Goal: Task Accomplishment & Management: Use online tool/utility

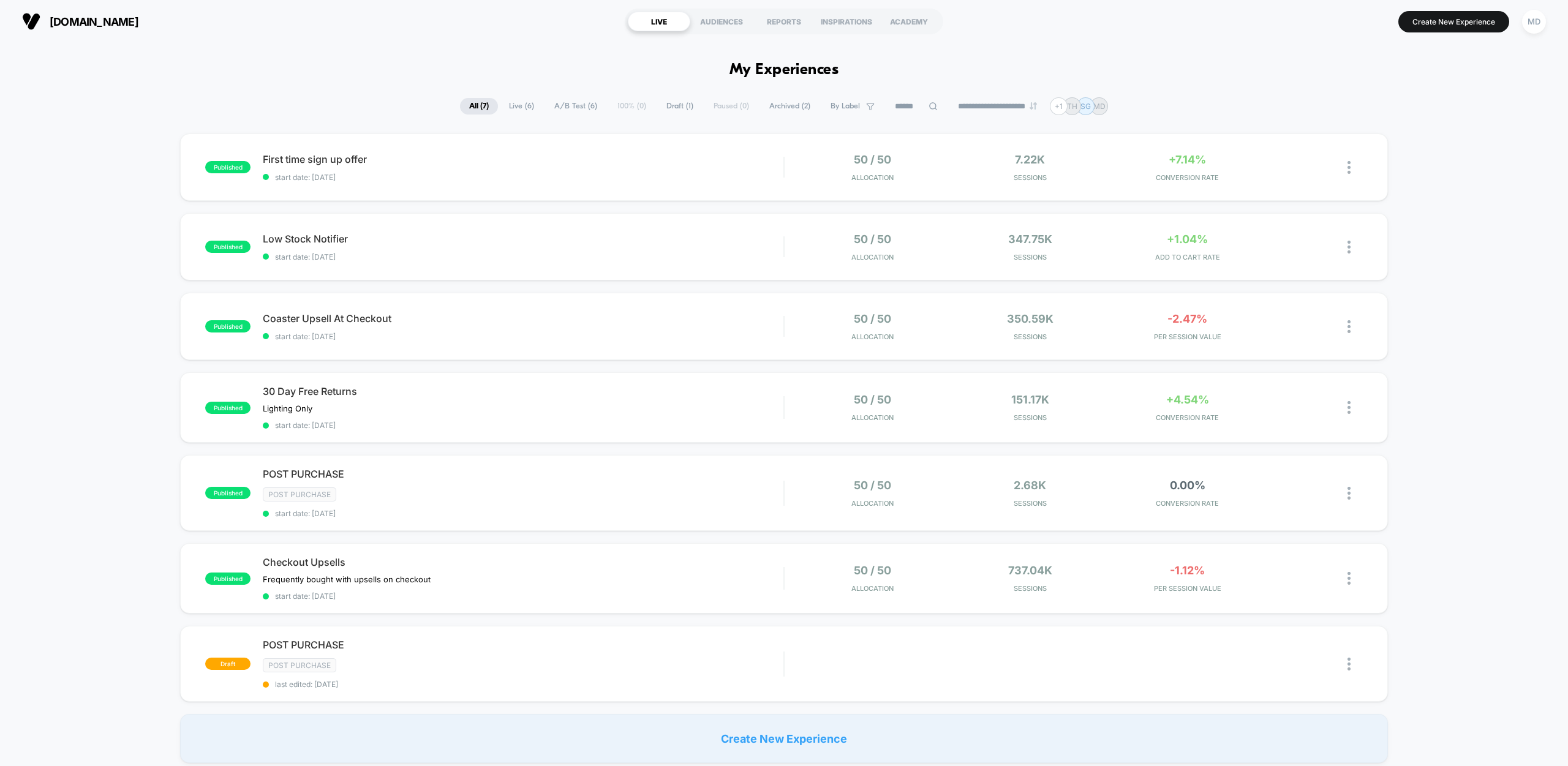
click at [523, 164] on div "First time sign up offer Click to edit experience details Click to edit experie…" at bounding box center [523, 167] width 521 height 29
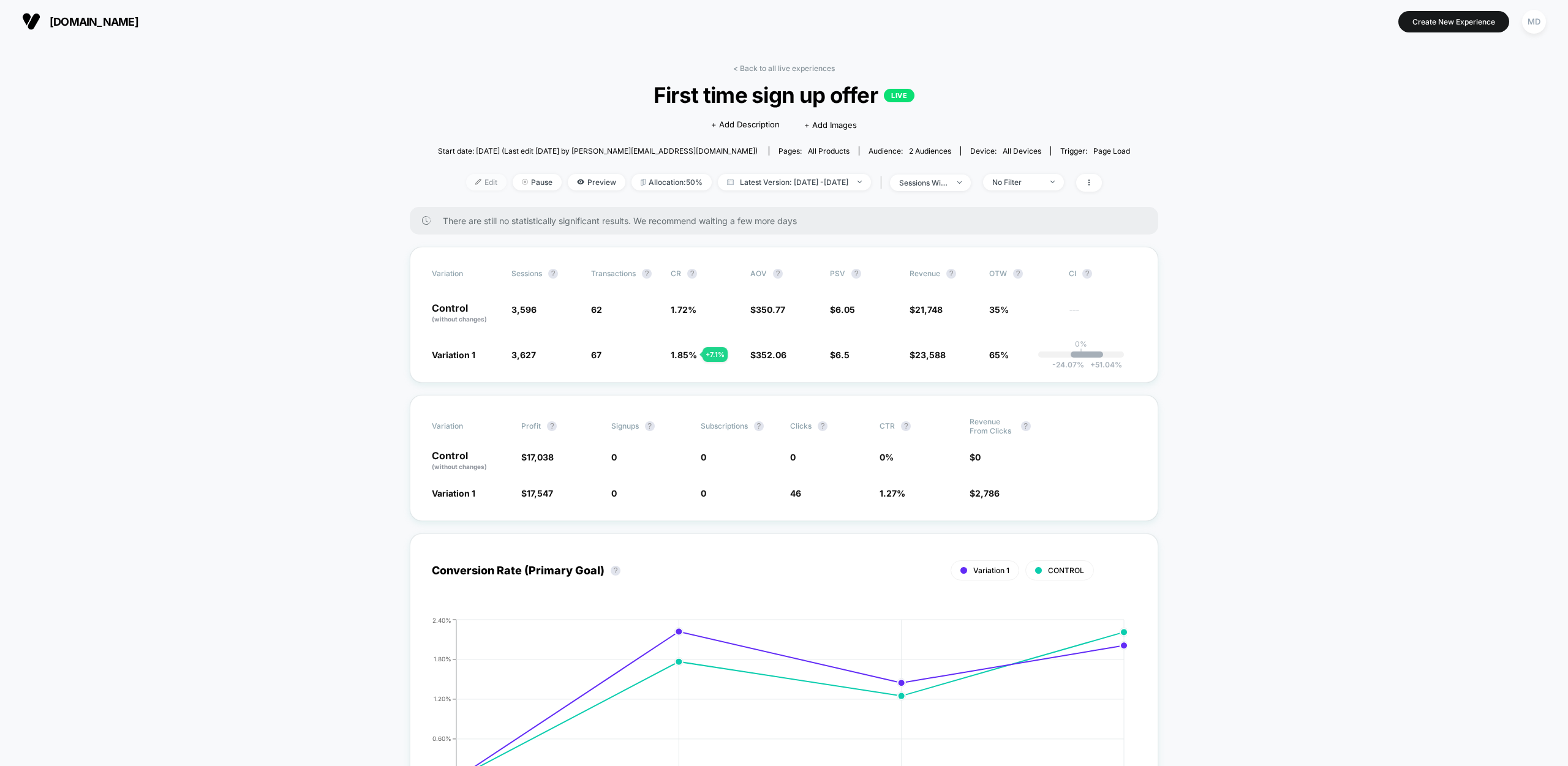
click at [470, 180] on span "Edit" at bounding box center [486, 182] width 41 height 17
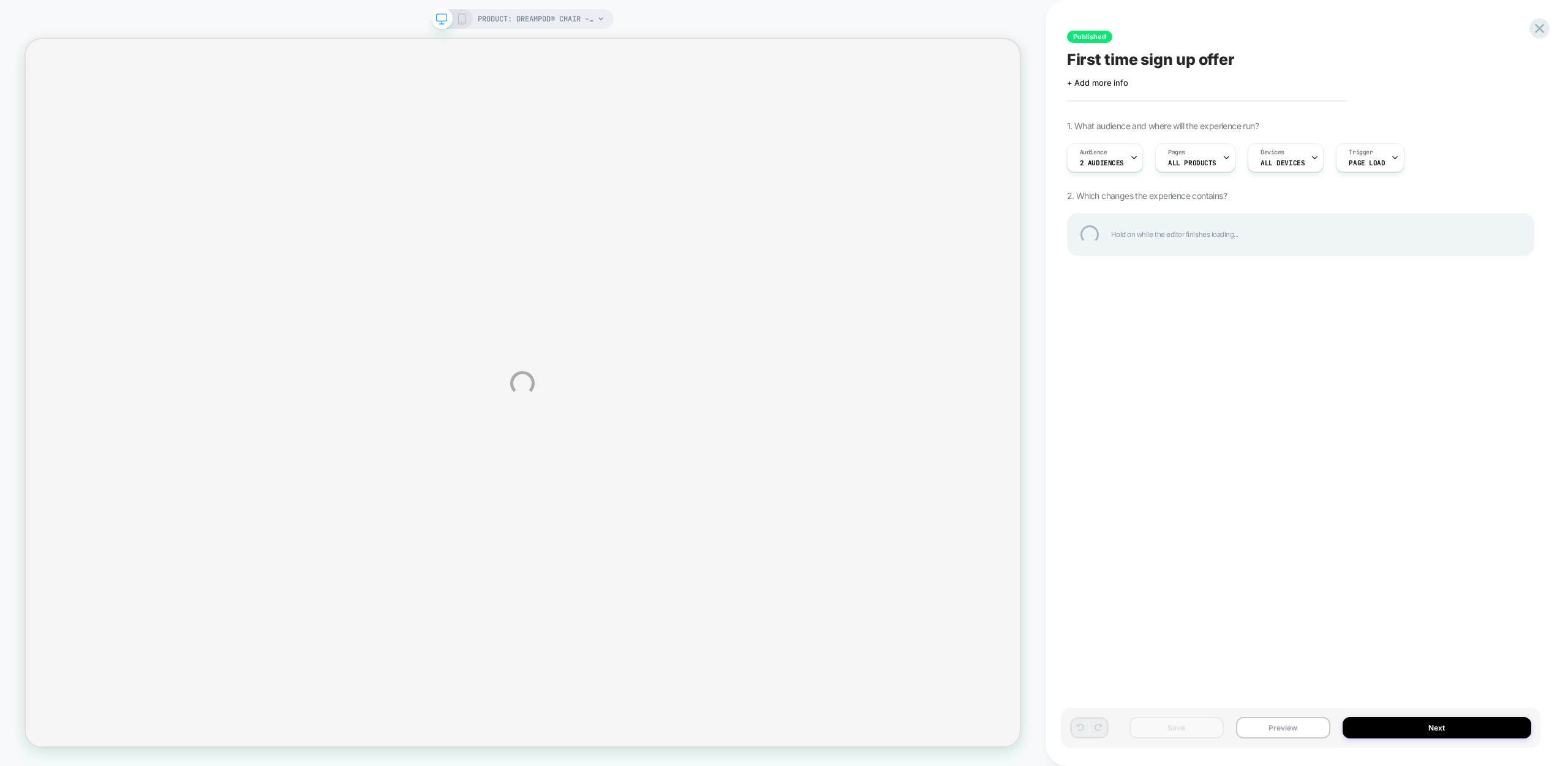
click at [1198, 158] on div "PRODUCT: DreamPod® Chair - White [dreampodchair sensory foam filling included] …" at bounding box center [784, 383] width 1568 height 766
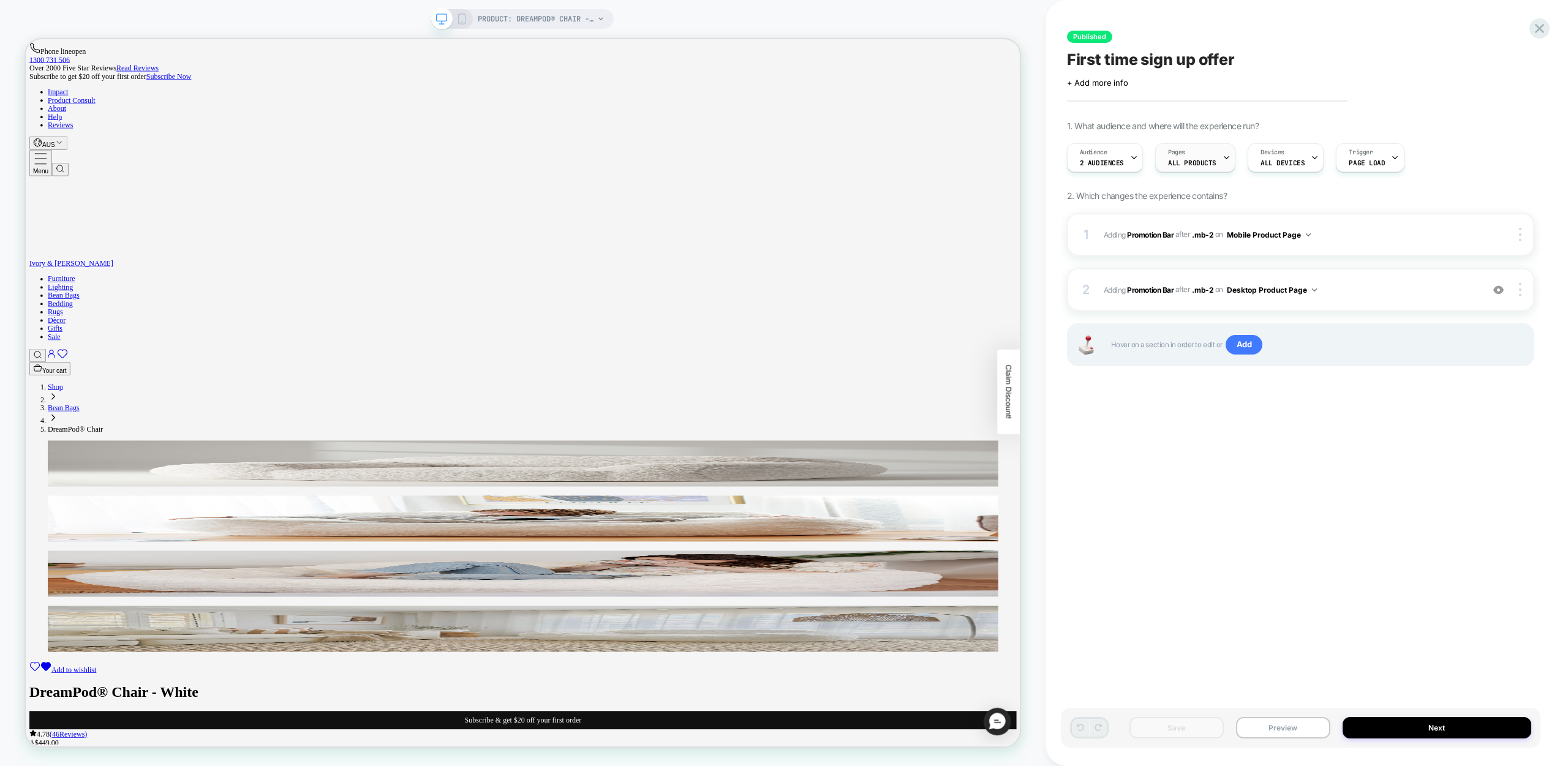
click at [1200, 158] on span "ALL PRODUCTS" at bounding box center [1192, 162] width 48 height 8
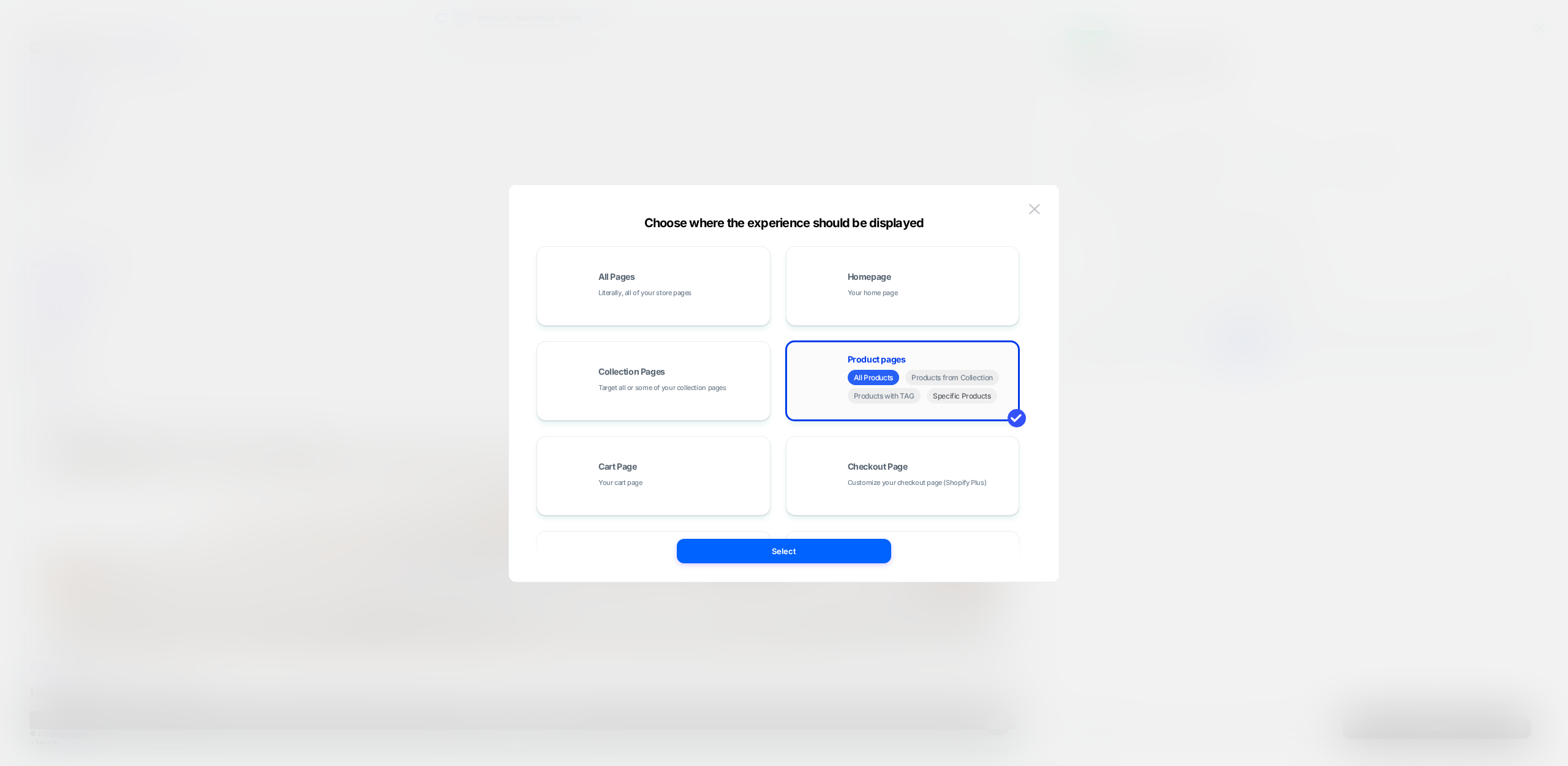
click at [937, 400] on span "Specific Products" at bounding box center [962, 396] width 71 height 15
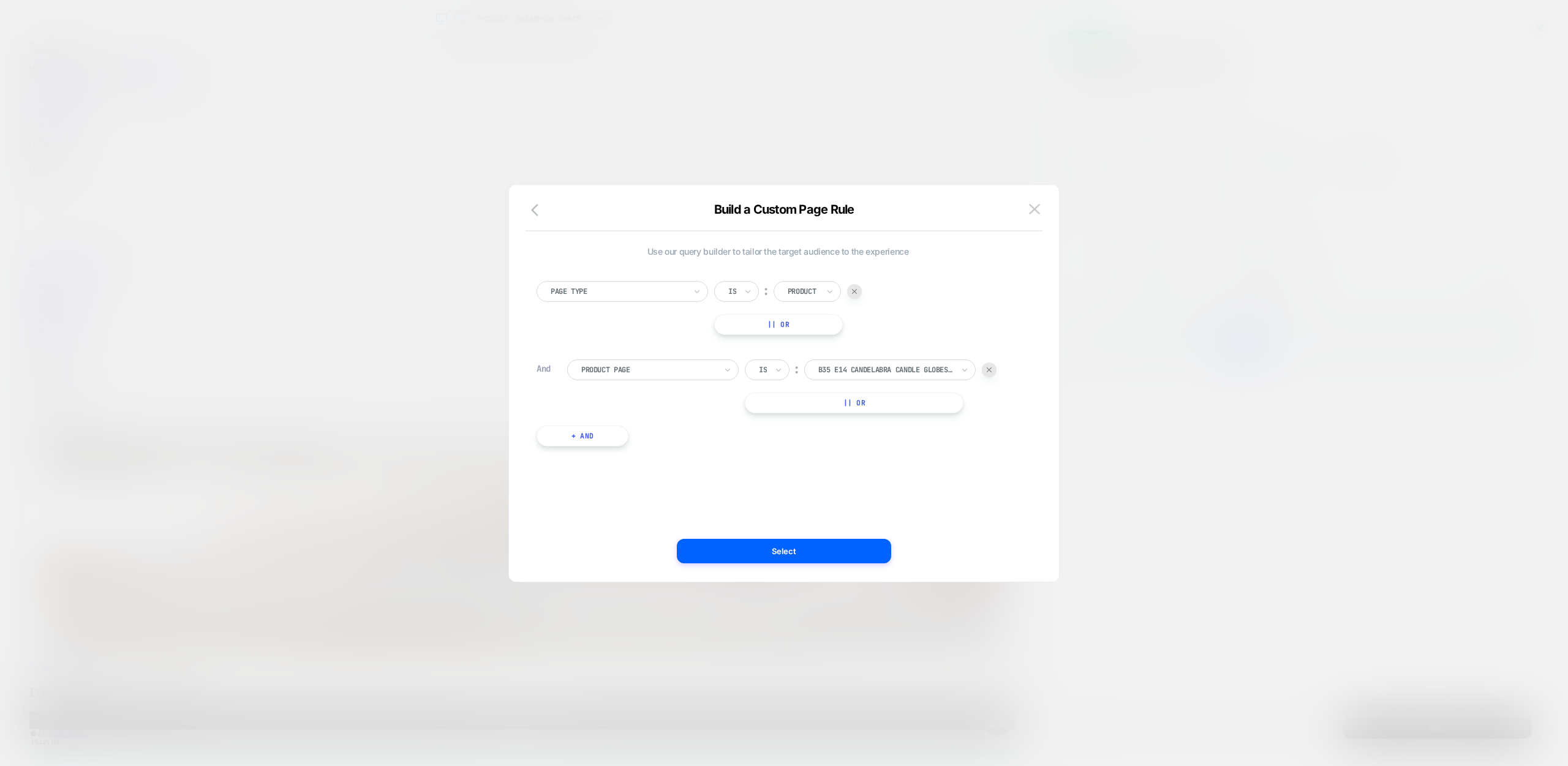
click at [686, 371] on div at bounding box center [648, 369] width 134 height 11
click at [627, 444] on div "Product Price" at bounding box center [659, 442] width 159 height 20
click at [928, 370] on input "*" at bounding box center [923, 370] width 49 height 21
drag, startPoint x: 932, startPoint y: 372, endPoint x: 900, endPoint y: 372, distance: 32.0
click at [900, 372] on div "Greater Than ︰ AUD *" at bounding box center [857, 370] width 225 height 21
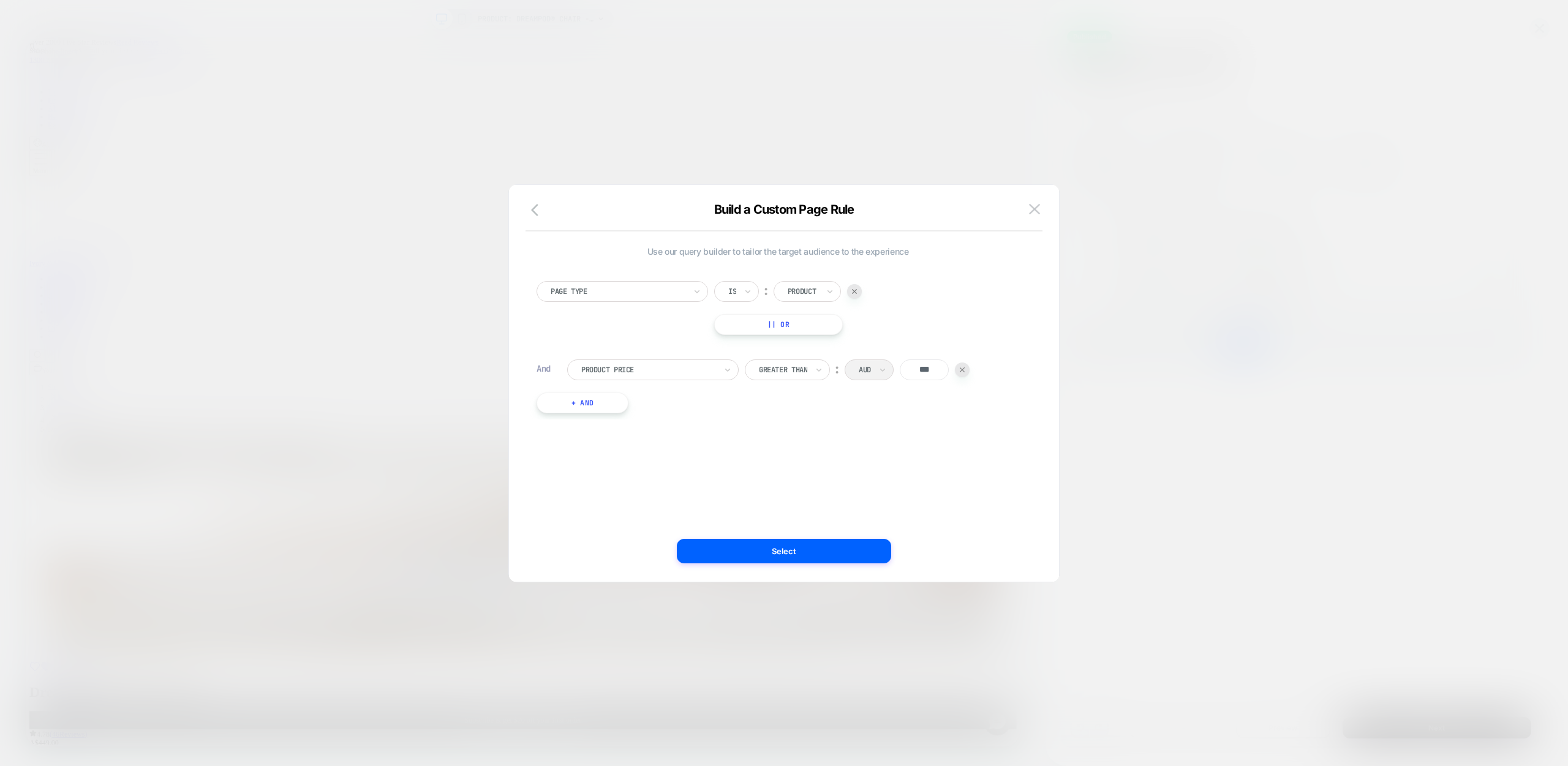
type input "***"
click at [739, 419] on div "Use our query builder to tailor the target audience to the experience Page Type…" at bounding box center [778, 336] width 482 height 179
click at [604, 402] on button "+ And" at bounding box center [582, 403] width 92 height 21
click at [893, 416] on div at bounding box center [887, 415] width 15 height 15
click at [577, 406] on button "+ And" at bounding box center [582, 403] width 92 height 21
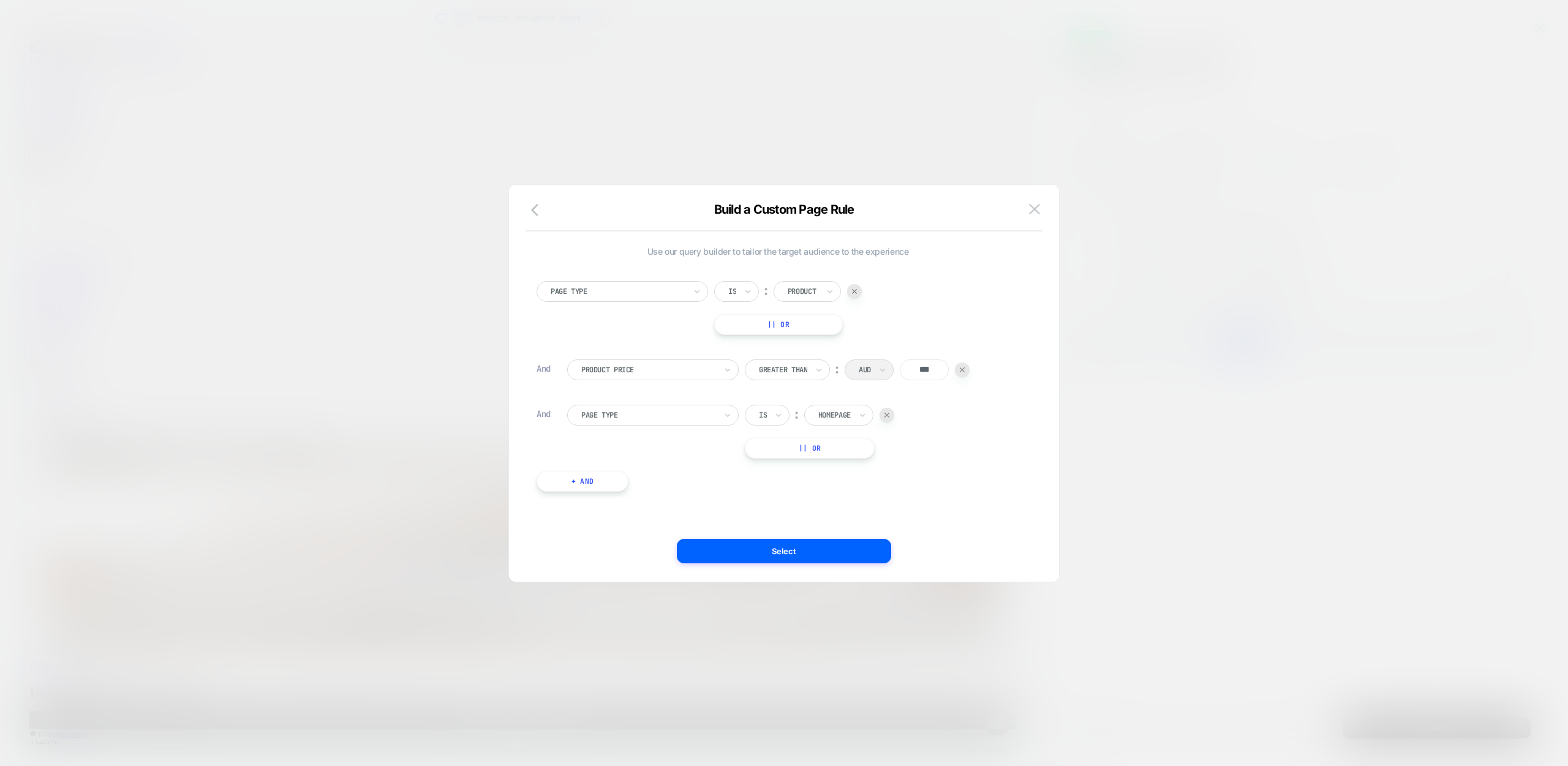
click at [638, 415] on div at bounding box center [648, 415] width 134 height 11
click at [624, 508] on div "Collection Page" at bounding box center [659, 508] width 159 height 20
click at [776, 415] on icon at bounding box center [778, 415] width 8 height 12
click at [777, 466] on div "Is not" at bounding box center [797, 469] width 80 height 20
click at [881, 418] on div at bounding box center [901, 415] width 134 height 11
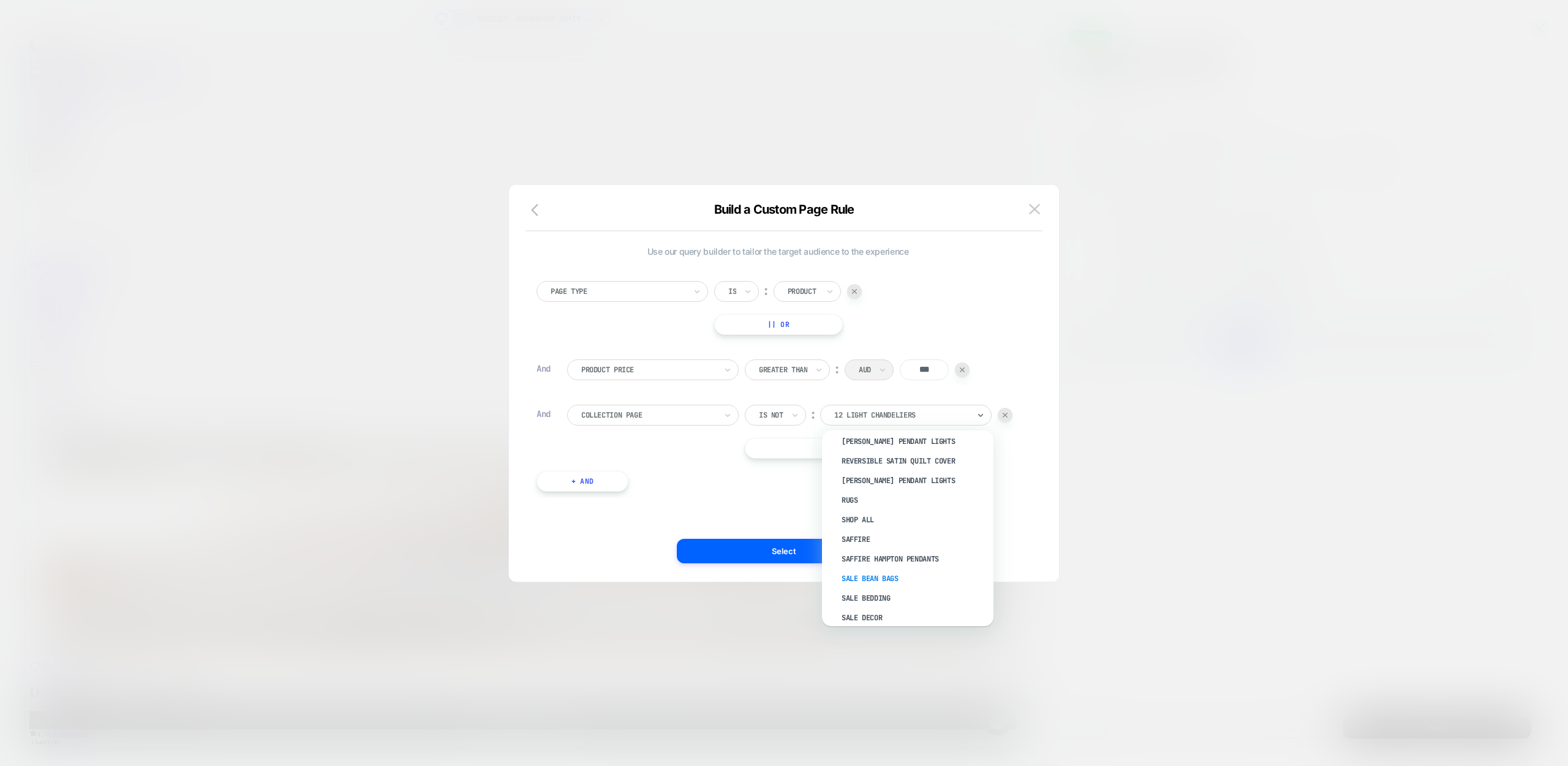
scroll to position [3534, 0]
click at [881, 568] on div "Sale Bean Bags" at bounding box center [914, 578] width 159 height 20
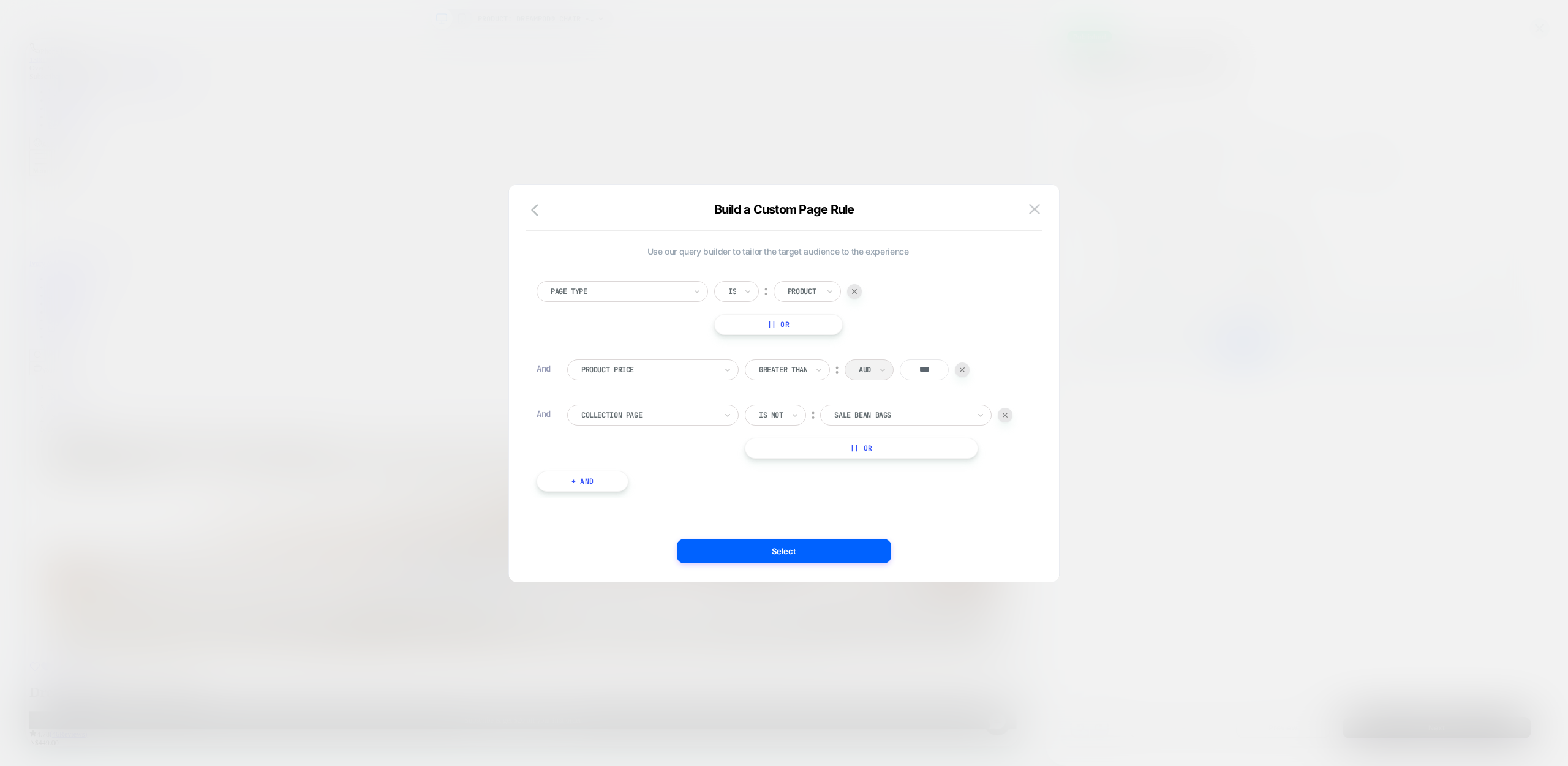
click at [872, 449] on button "|| Or" at bounding box center [861, 448] width 234 height 21
click at [775, 449] on icon at bounding box center [778, 448] width 8 height 12
click at [781, 496] on div "Is not" at bounding box center [797, 502] width 80 height 20
click at [898, 449] on div at bounding box center [901, 448] width 134 height 11
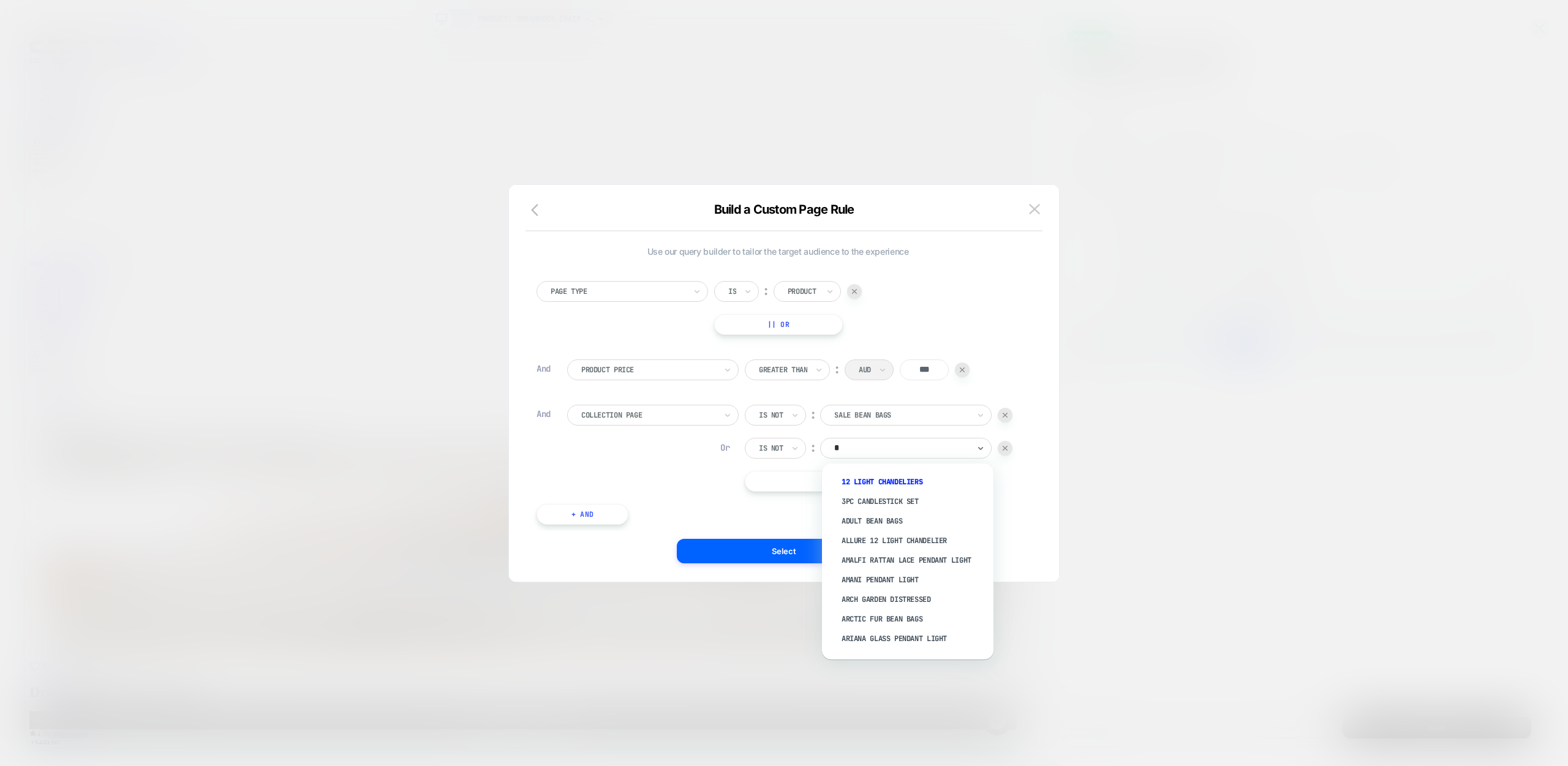
type input "**"
click at [891, 587] on div "Sale Bedding" at bounding box center [914, 590] width 159 height 20
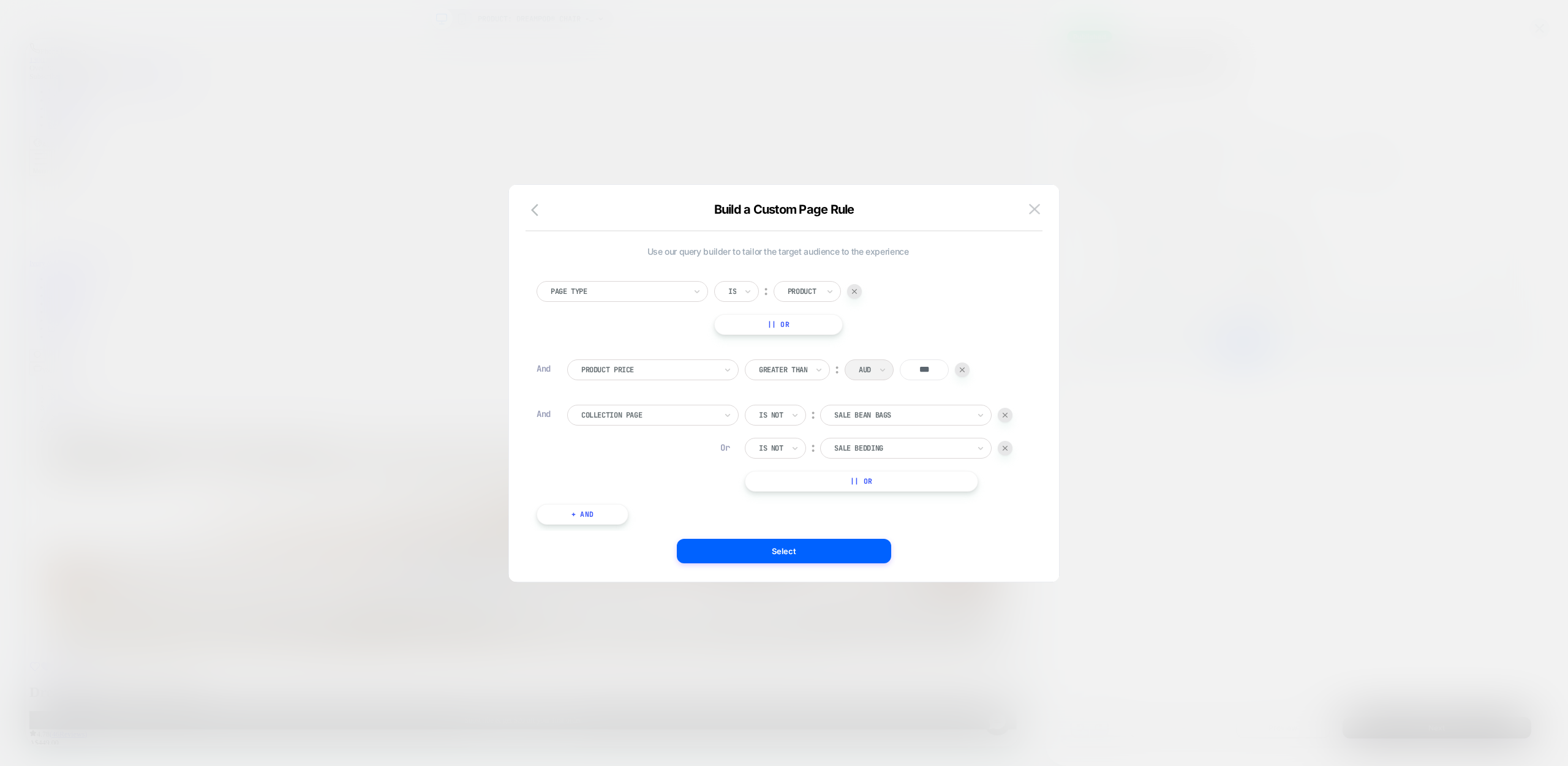
click at [804, 479] on button "|| Or" at bounding box center [861, 481] width 234 height 21
click at [775, 480] on icon at bounding box center [778, 481] width 8 height 12
click at [791, 532] on div "Is not" at bounding box center [797, 535] width 80 height 20
click at [878, 481] on div at bounding box center [901, 481] width 134 height 11
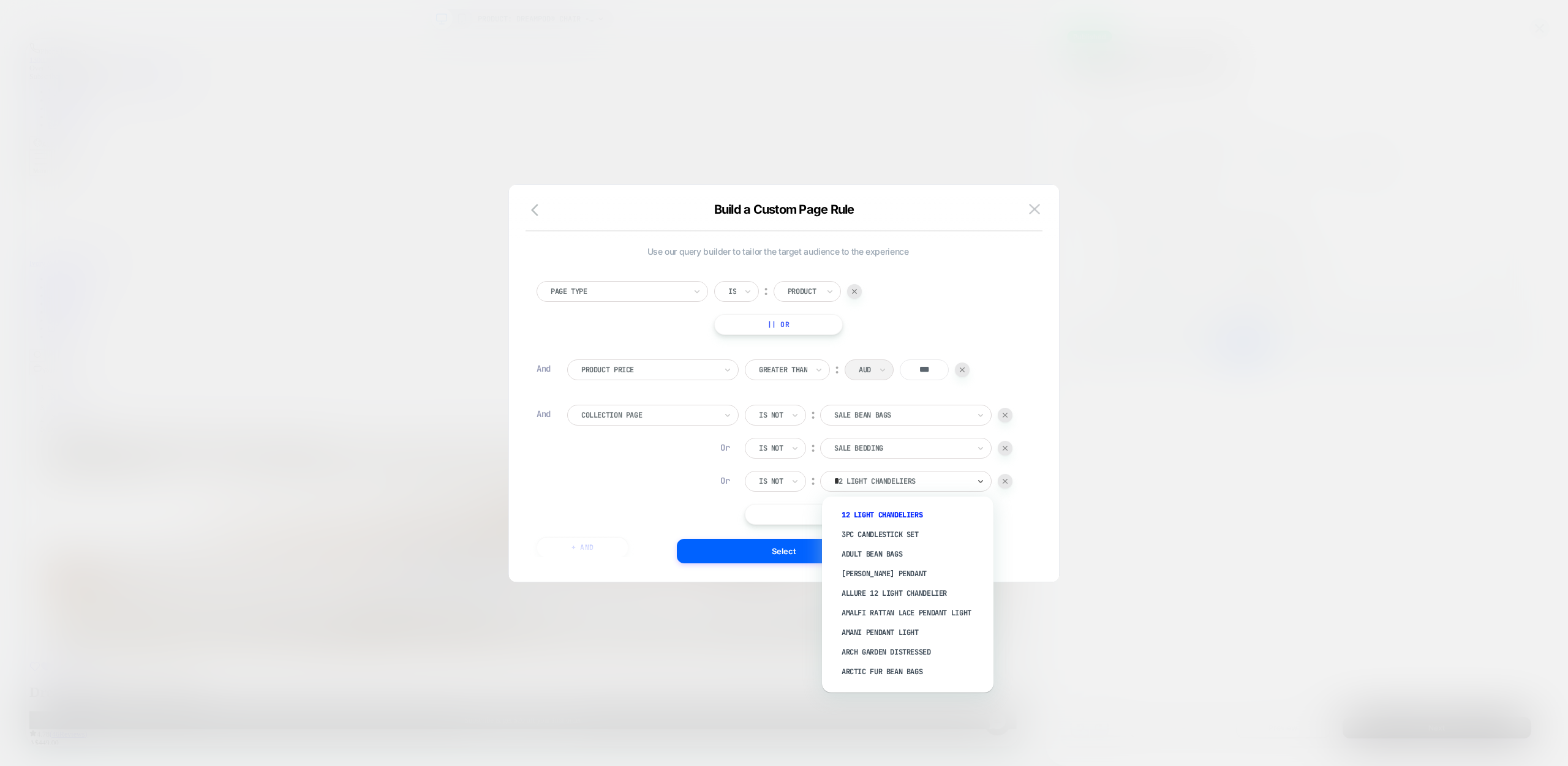
type input "**"
click at [891, 640] on div "Sale Decor" at bounding box center [914, 642] width 159 height 20
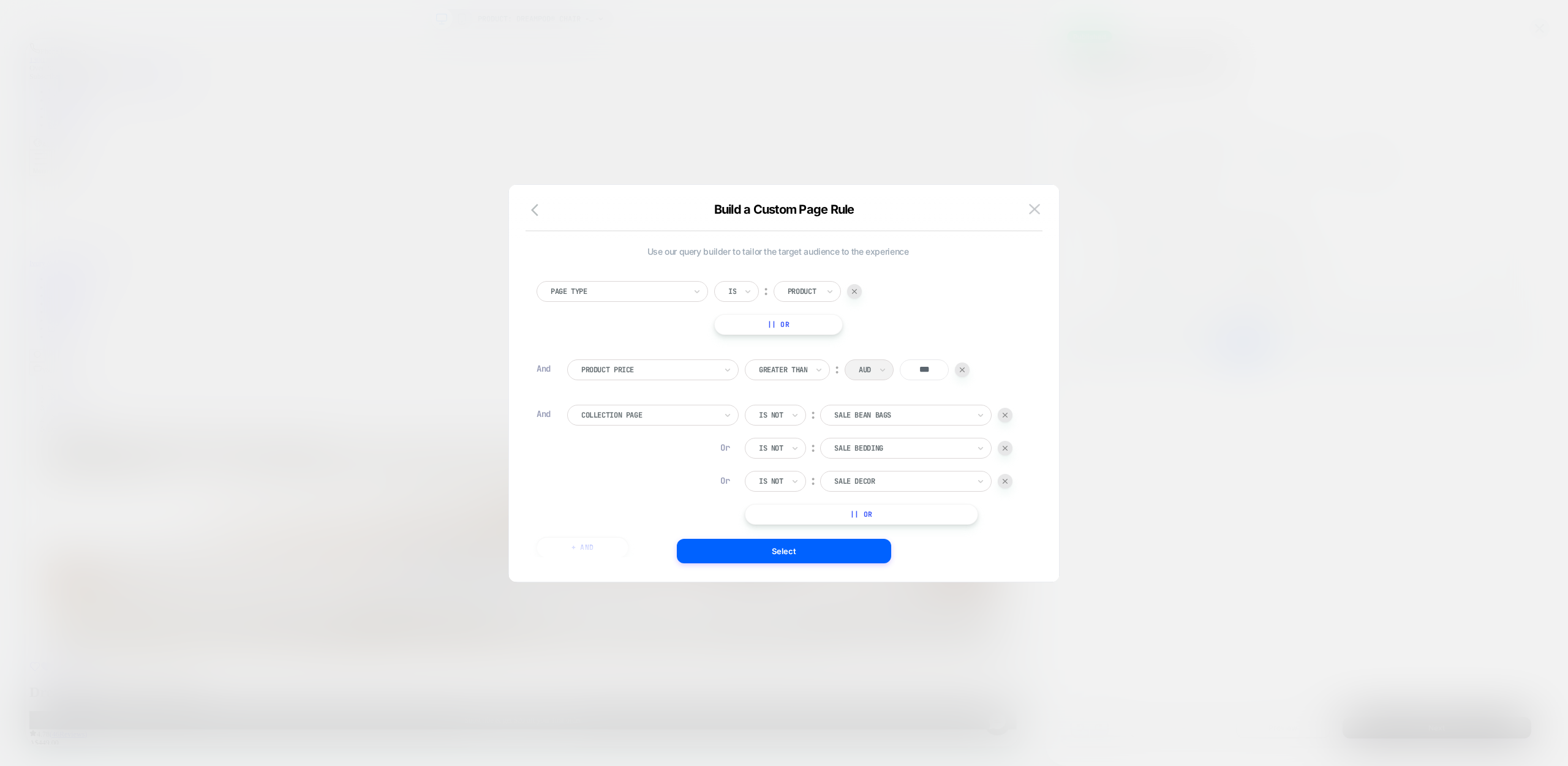
click at [818, 511] on button "|| Or" at bounding box center [861, 514] width 234 height 21
click at [770, 512] on div "Is" at bounding box center [767, 514] width 45 height 21
click at [801, 562] on div "Is not" at bounding box center [797, 568] width 80 height 20
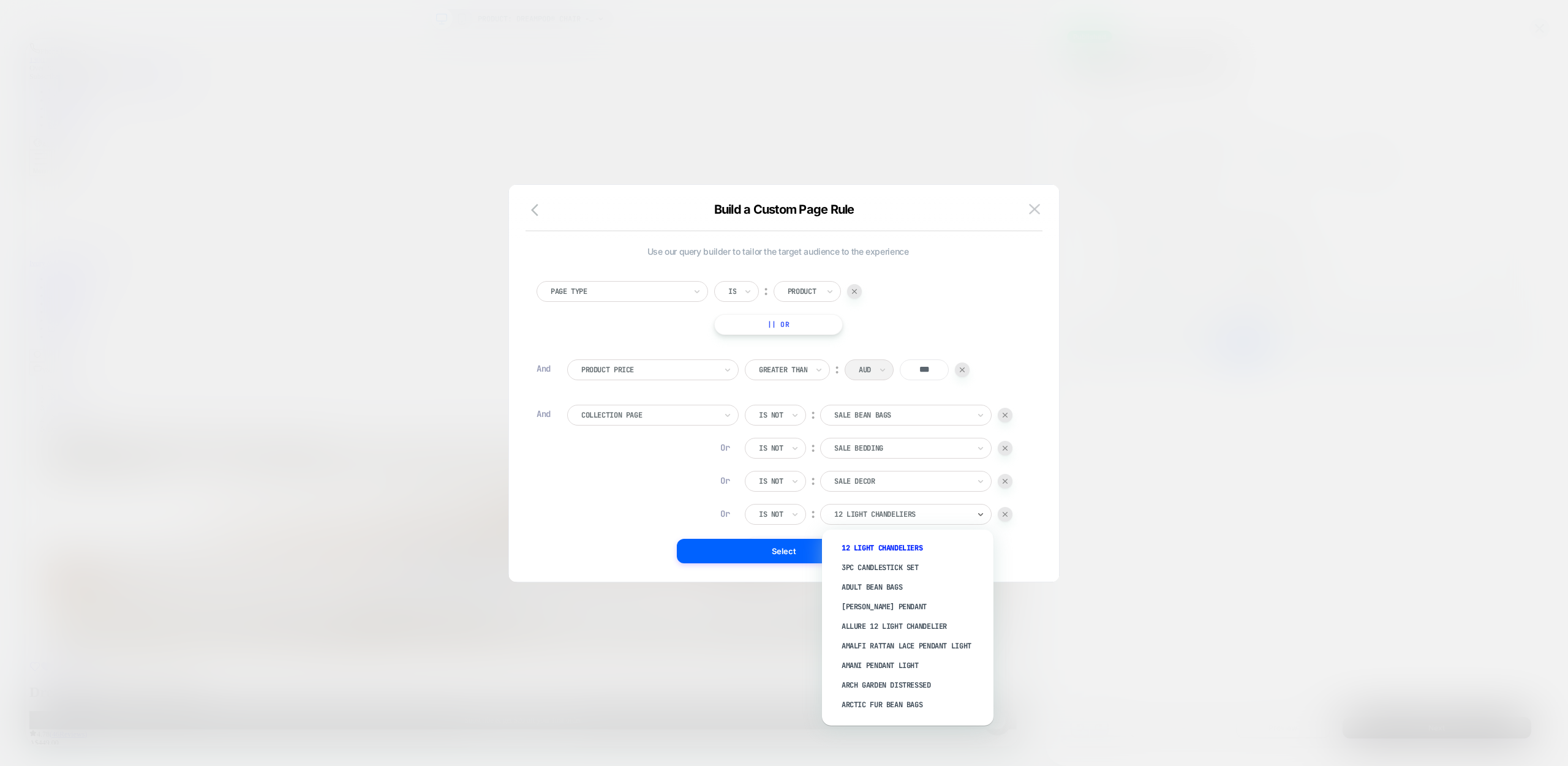
click at [872, 514] on div at bounding box center [901, 514] width 134 height 11
type input "**"
click at [890, 685] on div "Sale Hammocks" at bounding box center [914, 695] width 159 height 20
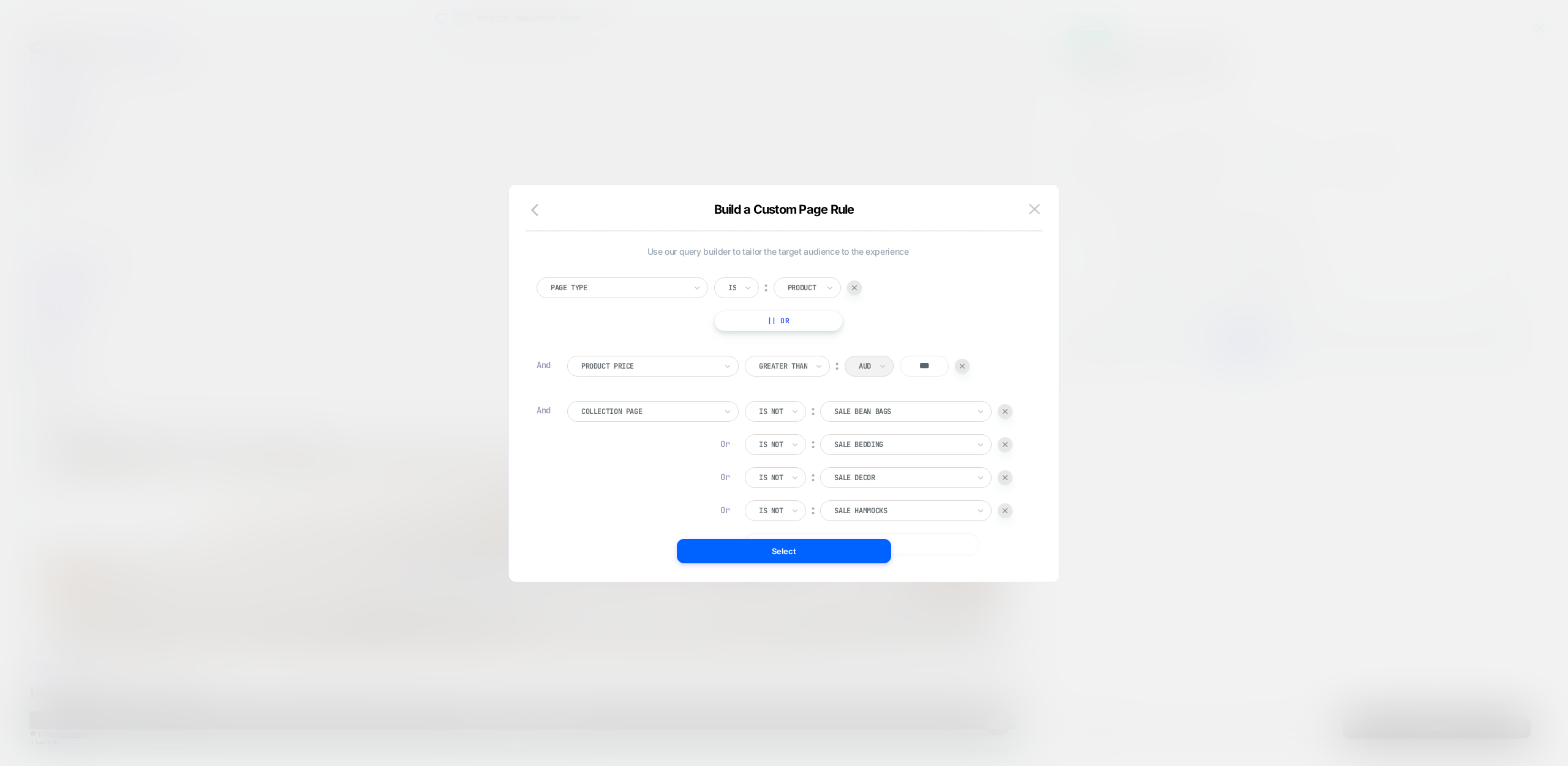
scroll to position [12, 0]
drag, startPoint x: 806, startPoint y: 527, endPoint x: 792, endPoint y: 513, distance: 19.8
click at [806, 527] on button "|| Or" at bounding box center [861, 535] width 234 height 21
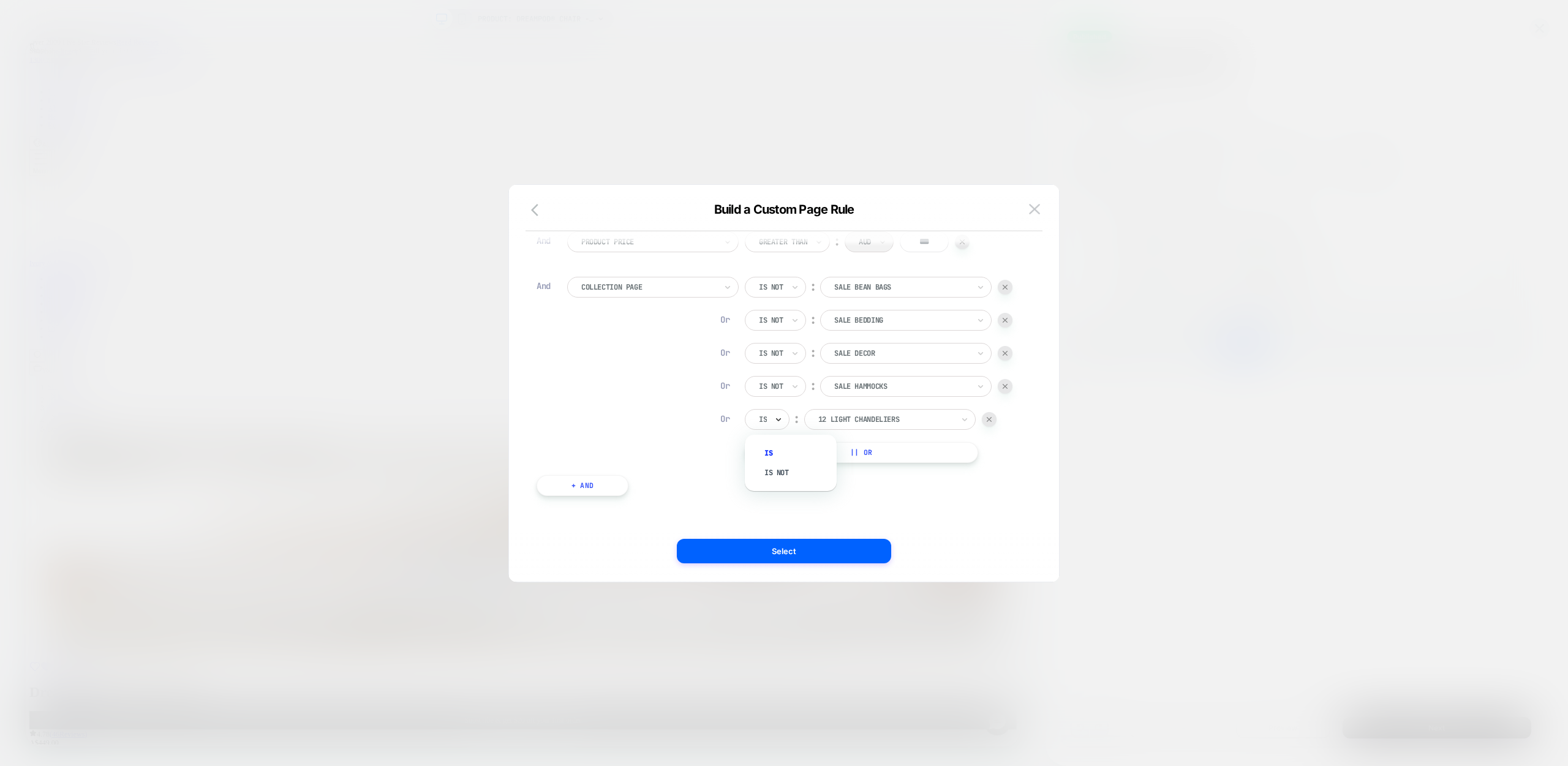
click at [778, 418] on icon at bounding box center [778, 419] width 8 height 12
click at [793, 471] on div "Is not" at bounding box center [797, 472] width 80 height 20
click at [878, 423] on div at bounding box center [901, 419] width 134 height 11
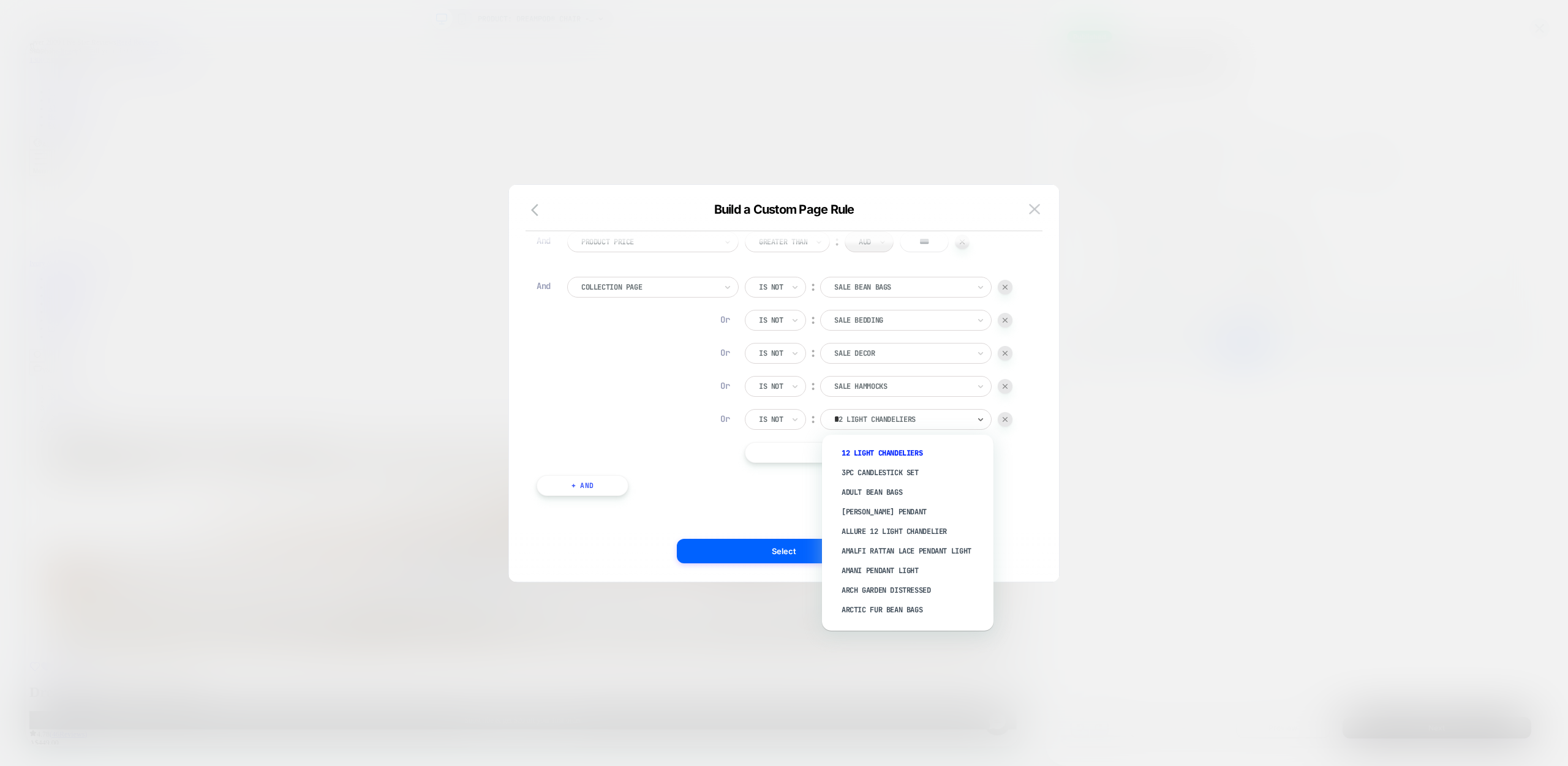
type input "**"
click at [898, 608] on div "Sale Lighting" at bounding box center [914, 611] width 159 height 20
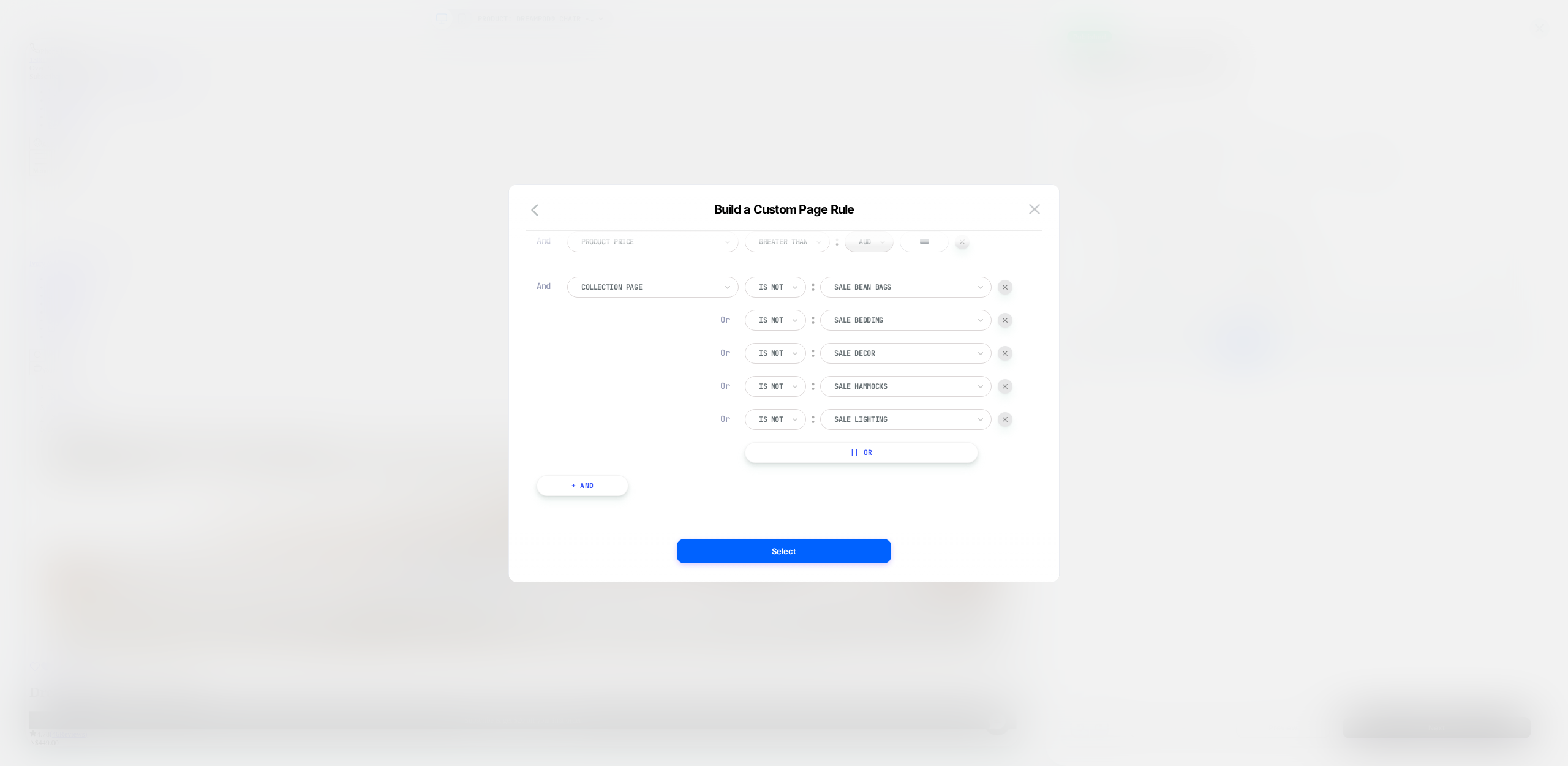
click at [835, 447] on button "|| Or" at bounding box center [861, 453] width 234 height 21
click at [771, 449] on div "Is" at bounding box center [767, 453] width 45 height 21
click at [791, 500] on div "Is not" at bounding box center [797, 505] width 80 height 20
click at [873, 449] on div at bounding box center [901, 452] width 134 height 11
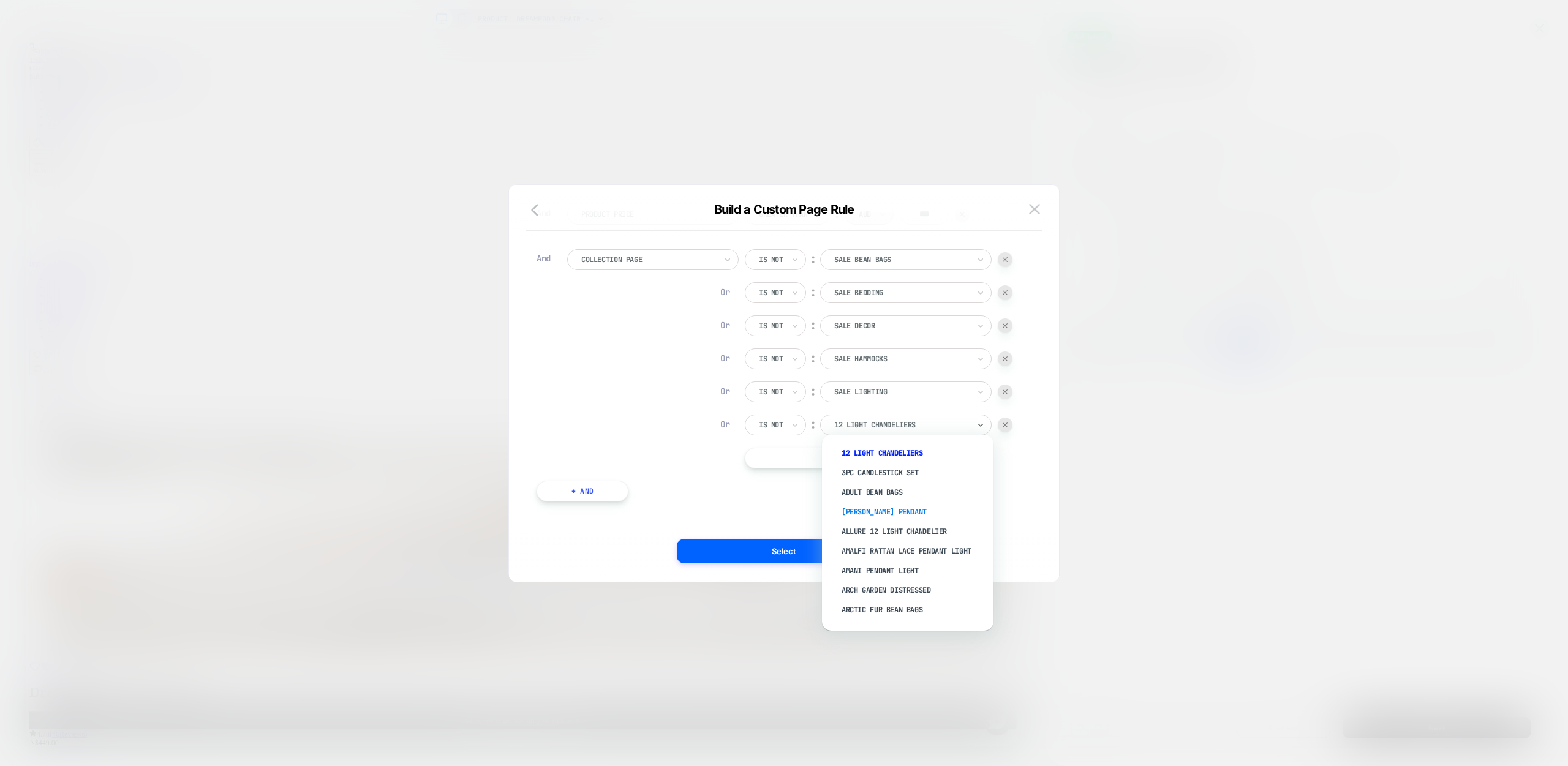
scroll to position [149, 0]
type input "**"
click at [694, 413] on div "Collection Page Is not ︰ Sale Bean Bags Or Is not ︰ Sale Bedding Or Is not ︰ Sa…" at bounding box center [793, 353] width 452 height 219
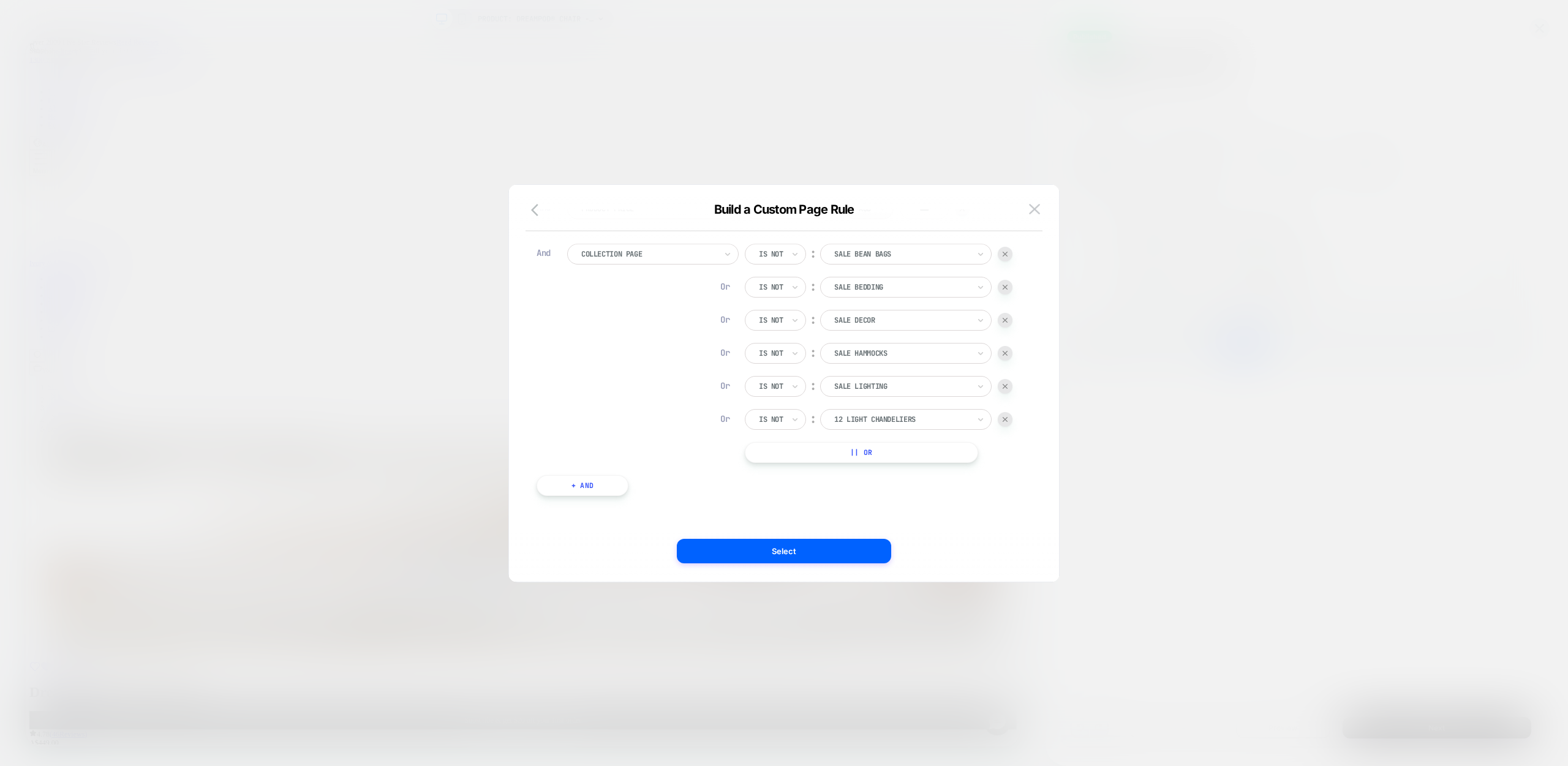
click at [905, 414] on div at bounding box center [901, 419] width 134 height 11
click at [1012, 418] on div at bounding box center [1005, 420] width 15 height 15
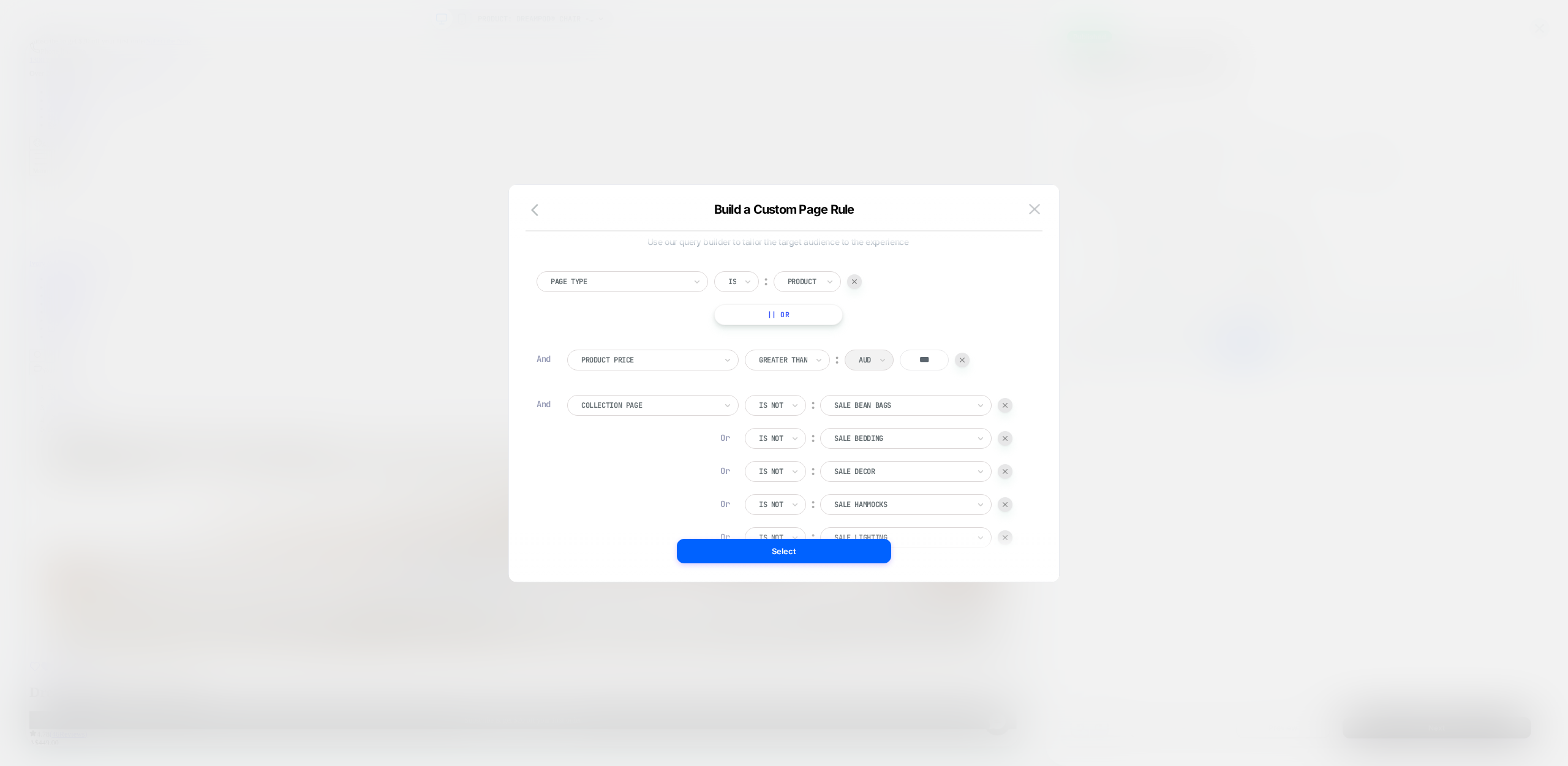
scroll to position [0, 0]
click at [789, 548] on button "Select" at bounding box center [784, 550] width 214 height 25
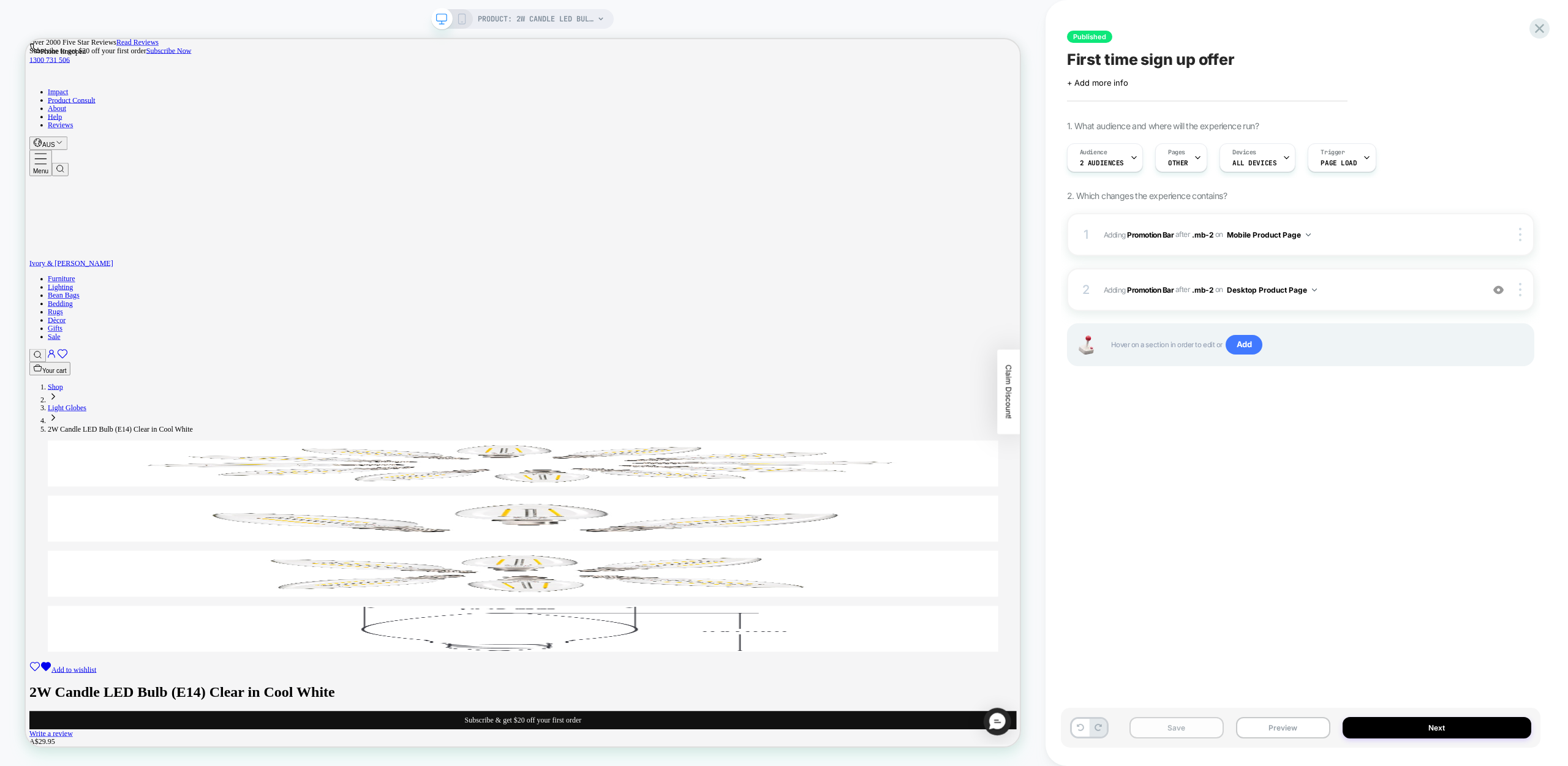
click at [1176, 731] on button "Save" at bounding box center [1177, 728] width 95 height 22
click at [1322, 15] on button "Publish" at bounding box center [1326, 12] width 41 height 13
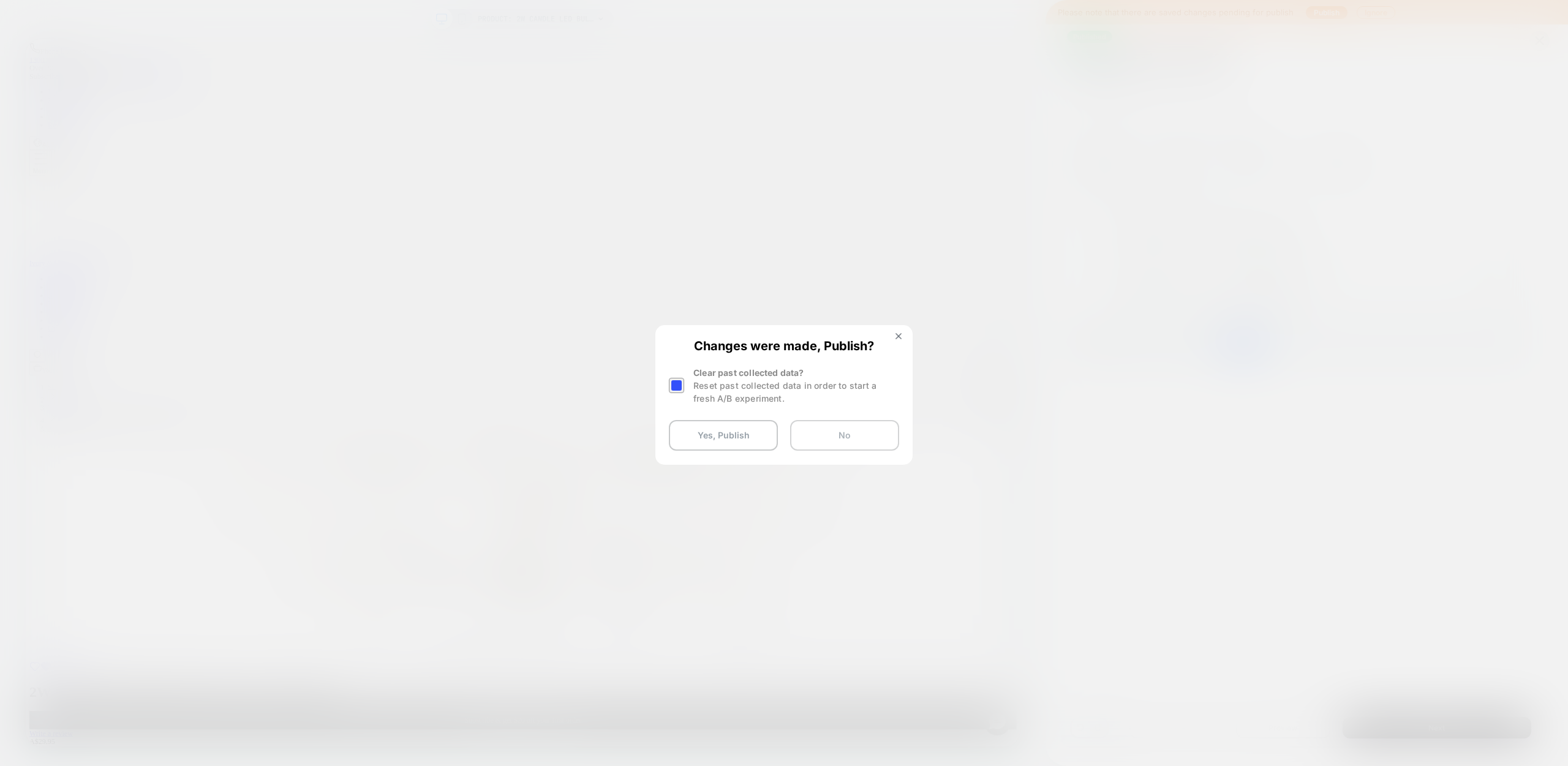
click at [820, 436] on button "No" at bounding box center [844, 435] width 109 height 31
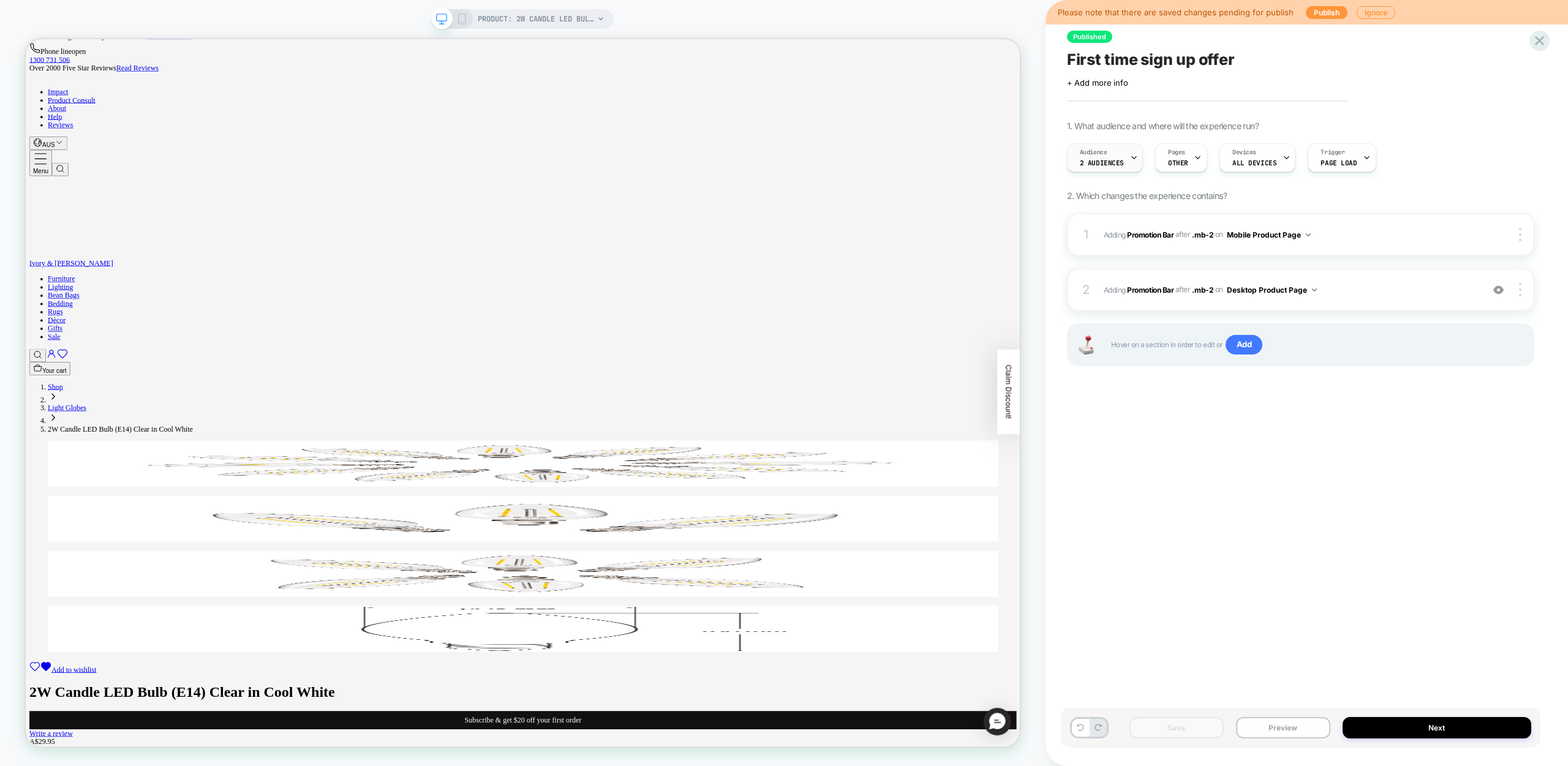
click at [1121, 154] on div "Audience 2 Audiences" at bounding box center [1101, 158] width 68 height 28
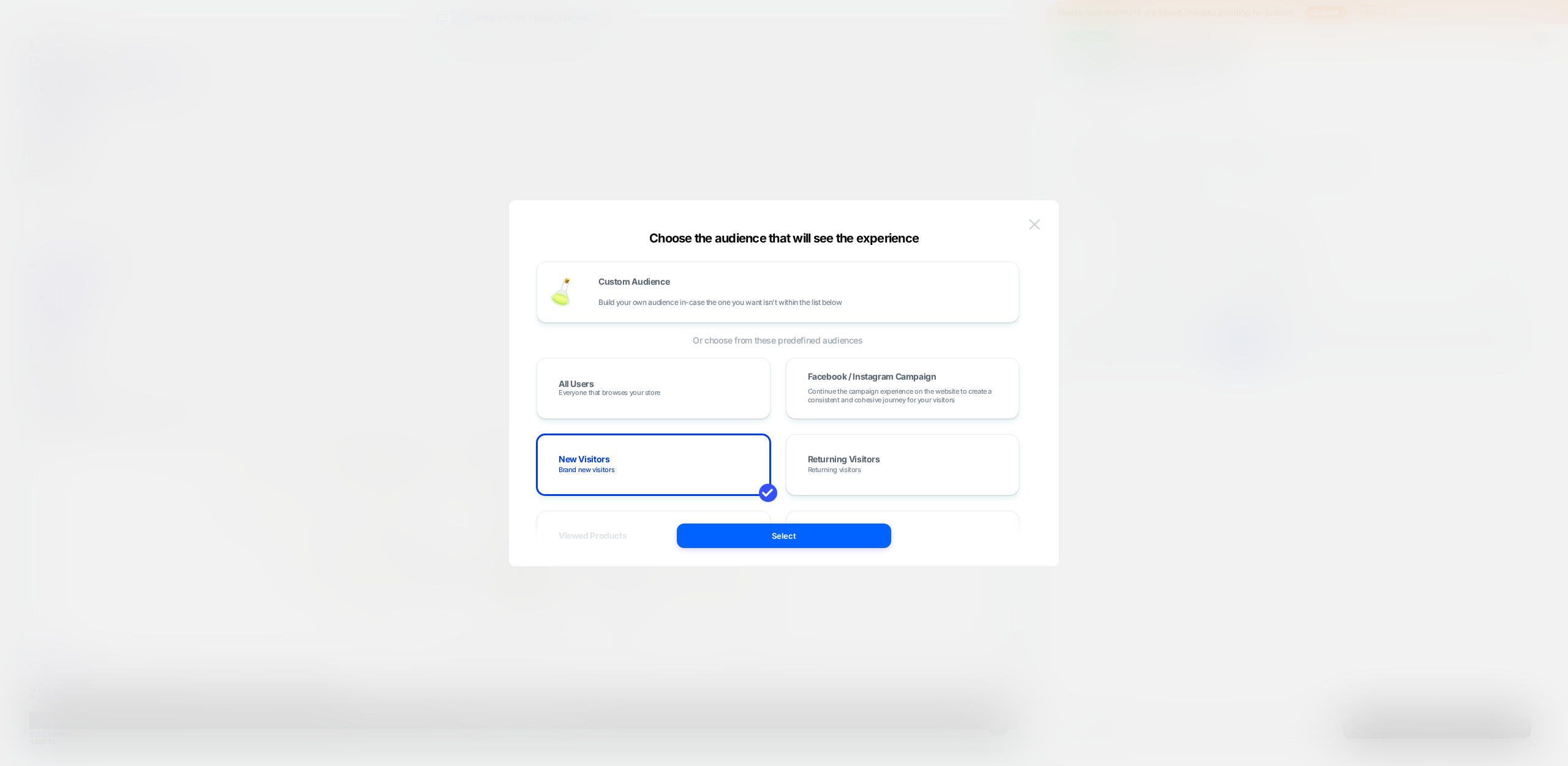
click at [1039, 223] on img at bounding box center [1034, 225] width 11 height 11
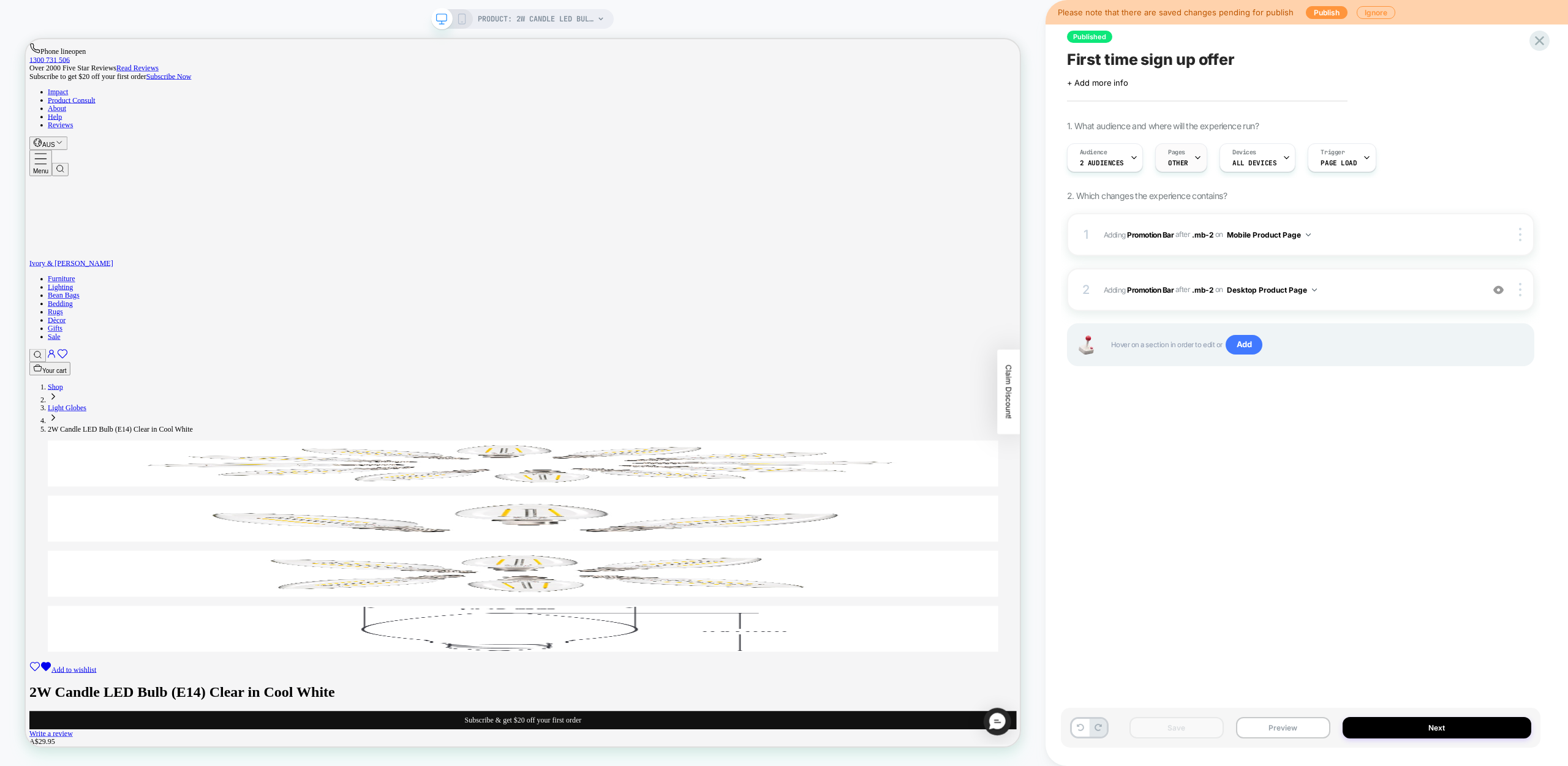
click at [1187, 161] on div "Pages OTHER" at bounding box center [1178, 158] width 45 height 28
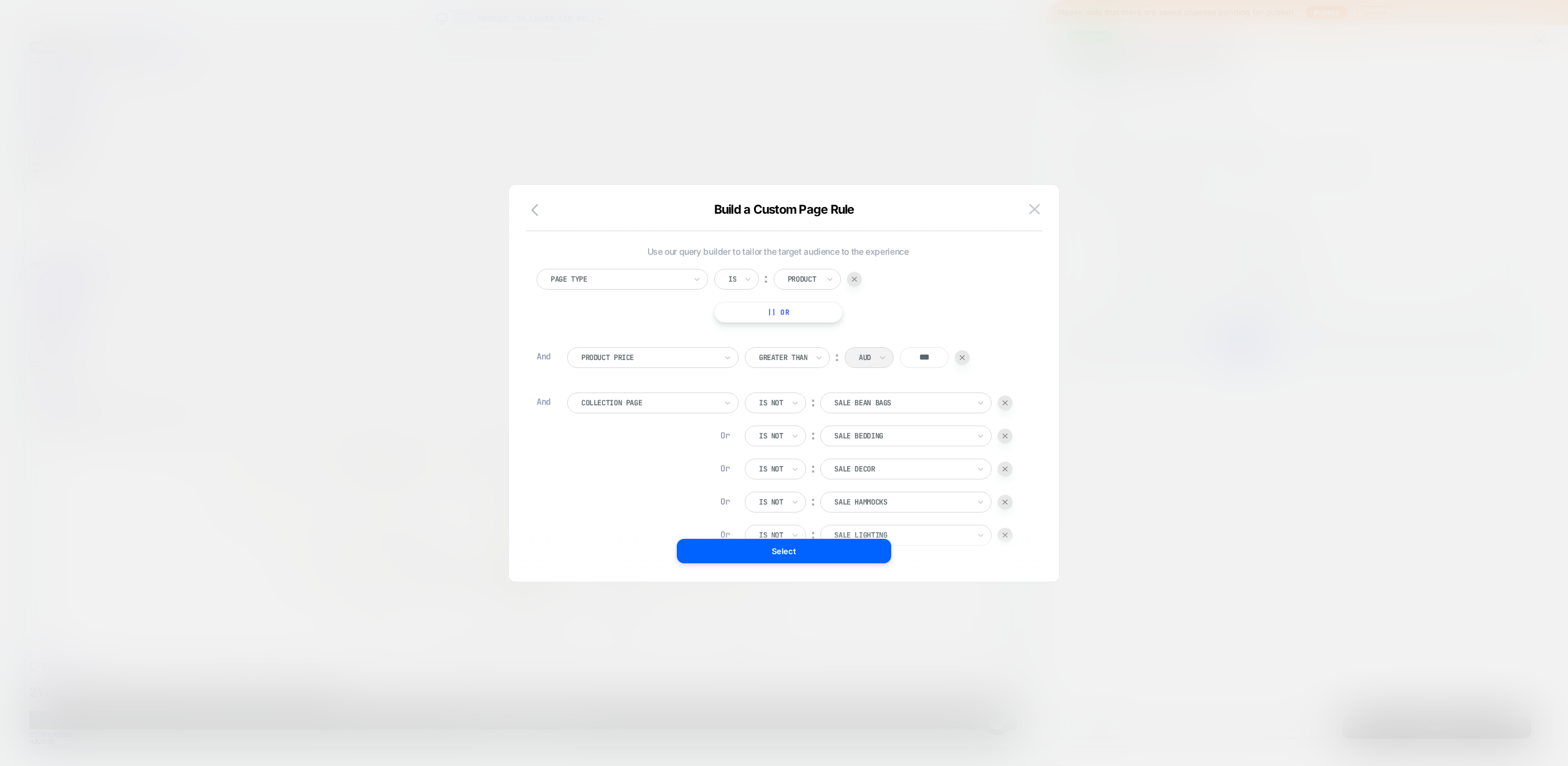
scroll to position [116, 0]
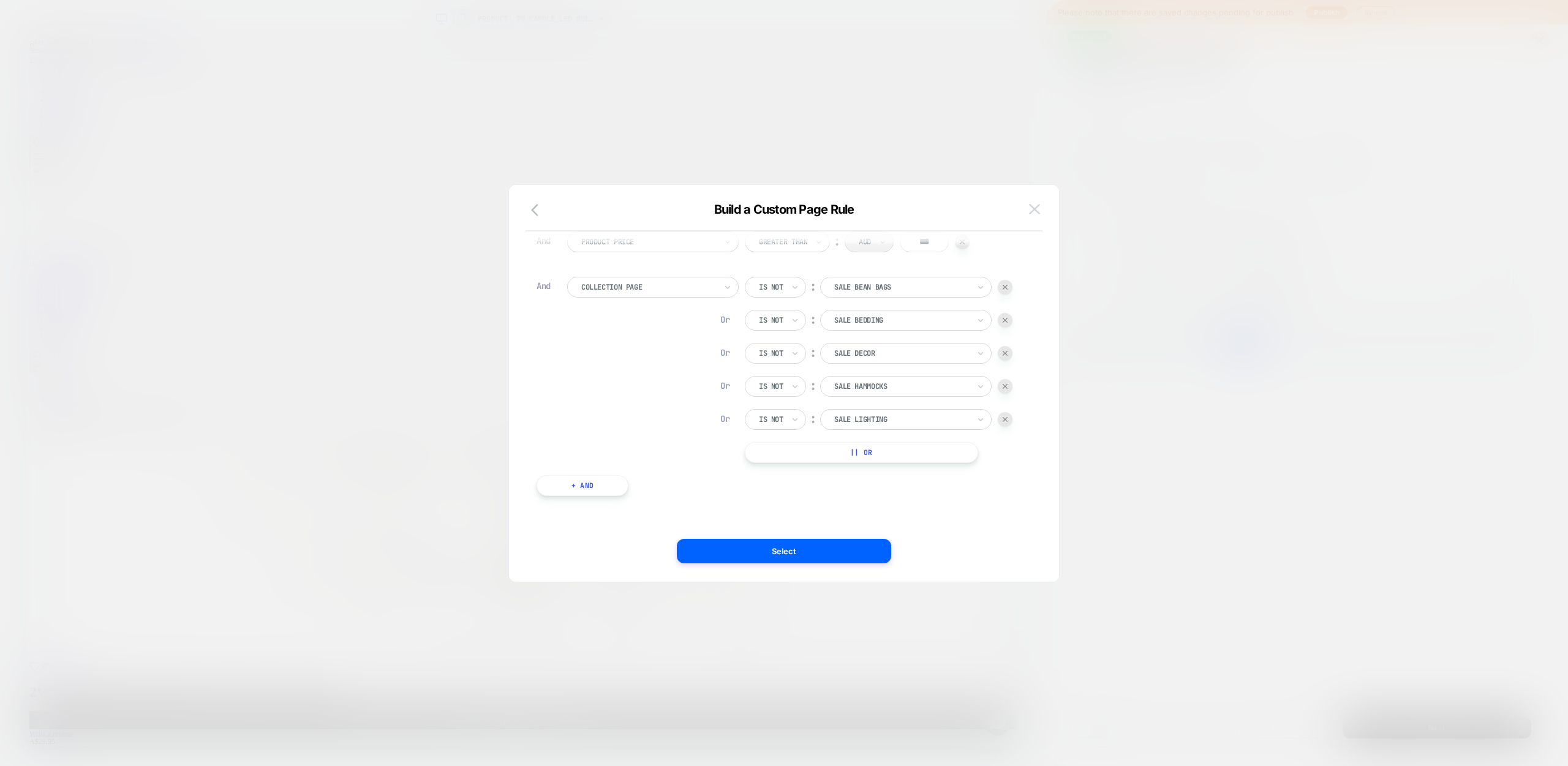
click at [1039, 207] on img at bounding box center [1034, 209] width 11 height 11
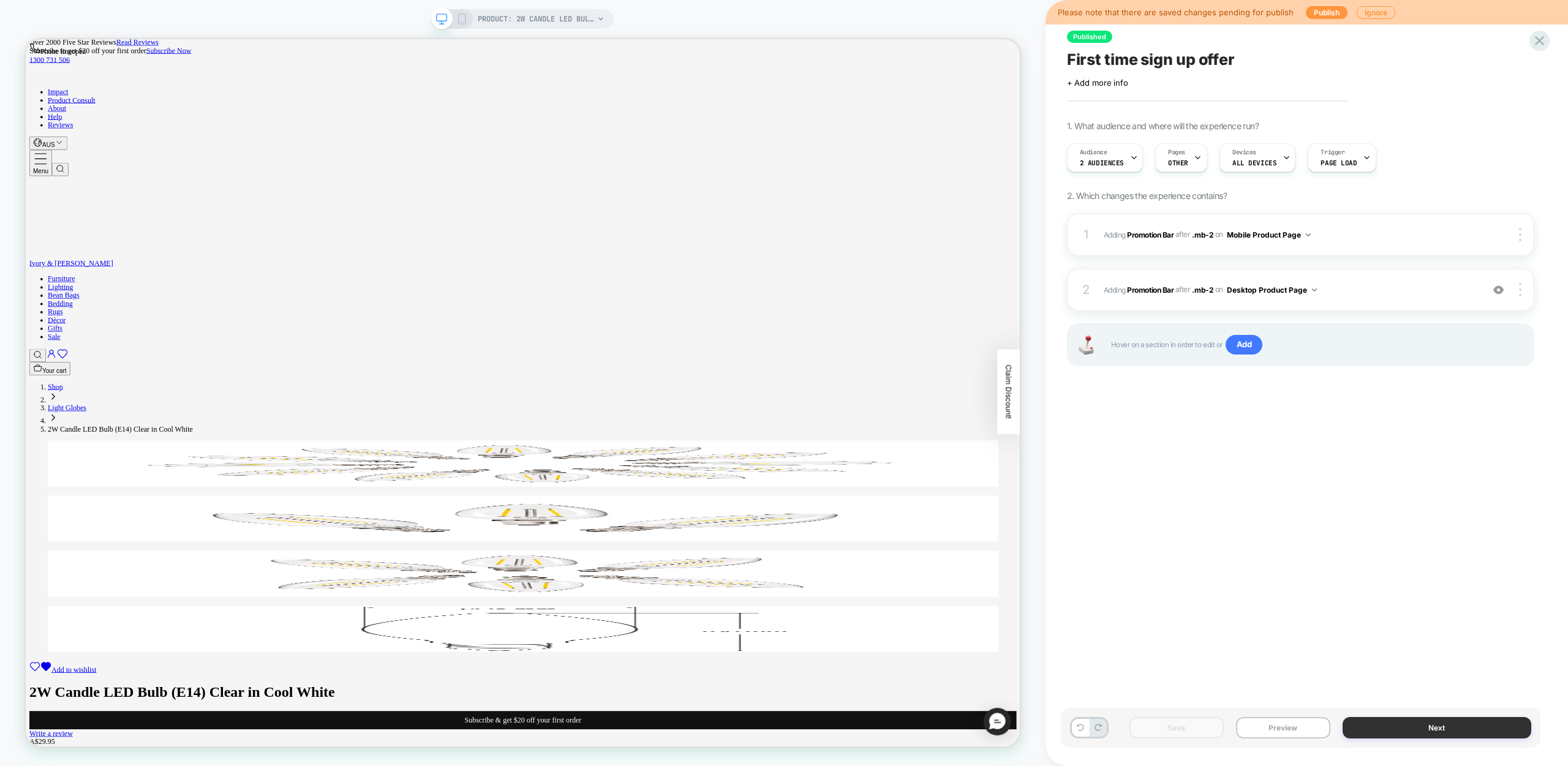
click at [1461, 730] on button "Next" at bounding box center [1437, 728] width 189 height 22
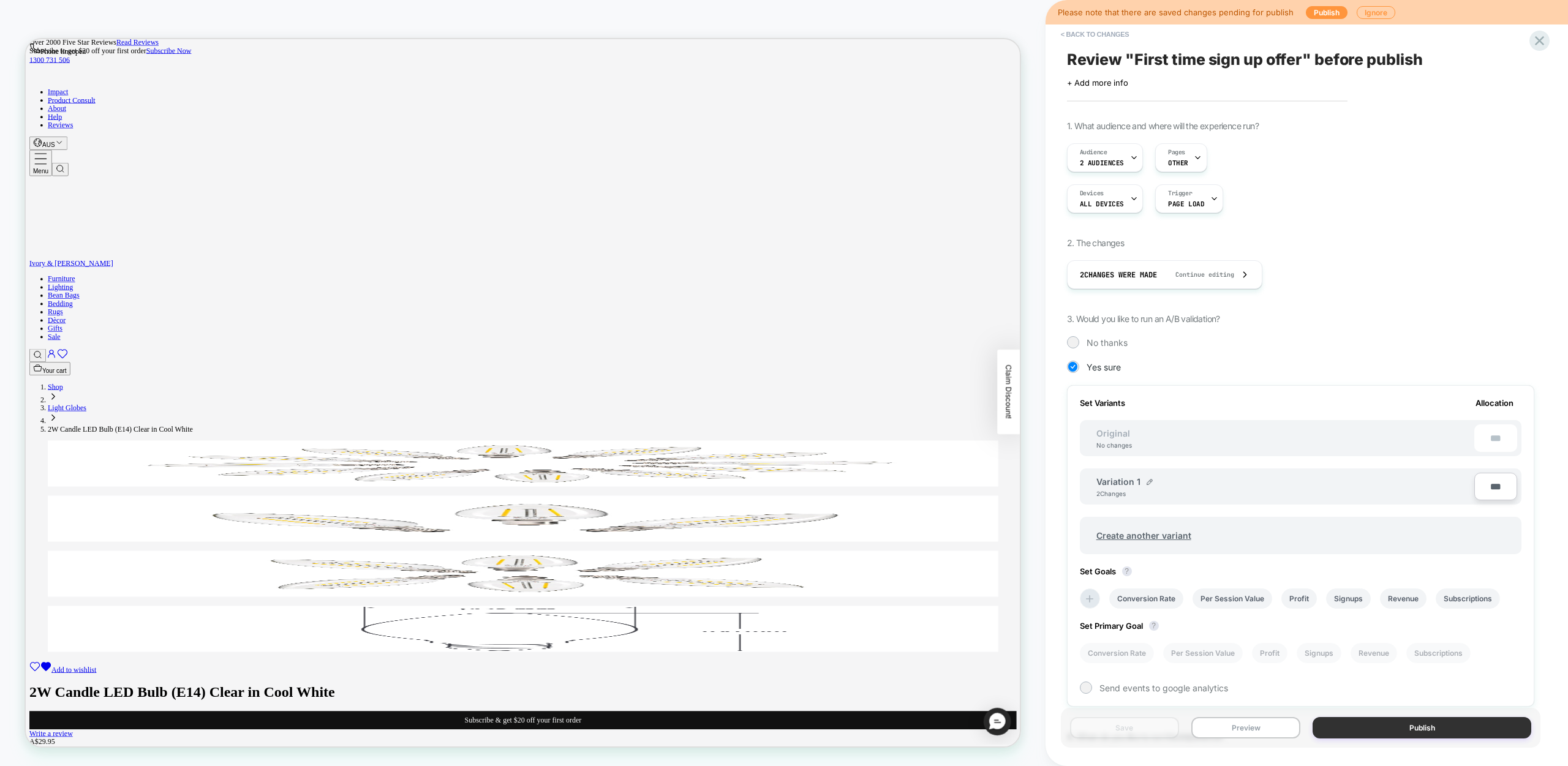
scroll to position [0, 2]
click at [1400, 729] on button "Publish" at bounding box center [1421, 728] width 219 height 22
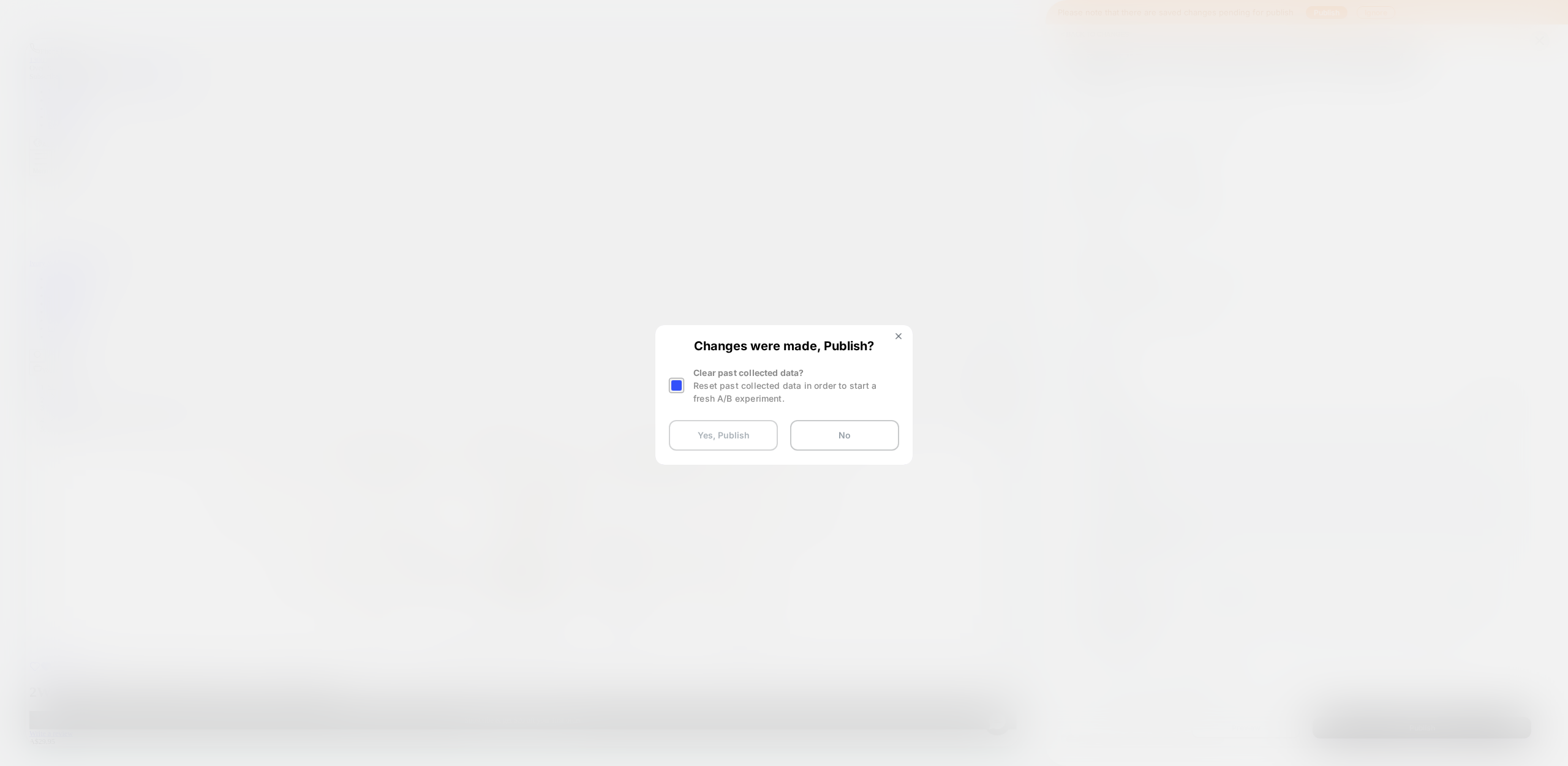
click at [730, 439] on button "Yes, Publish" at bounding box center [723, 435] width 109 height 31
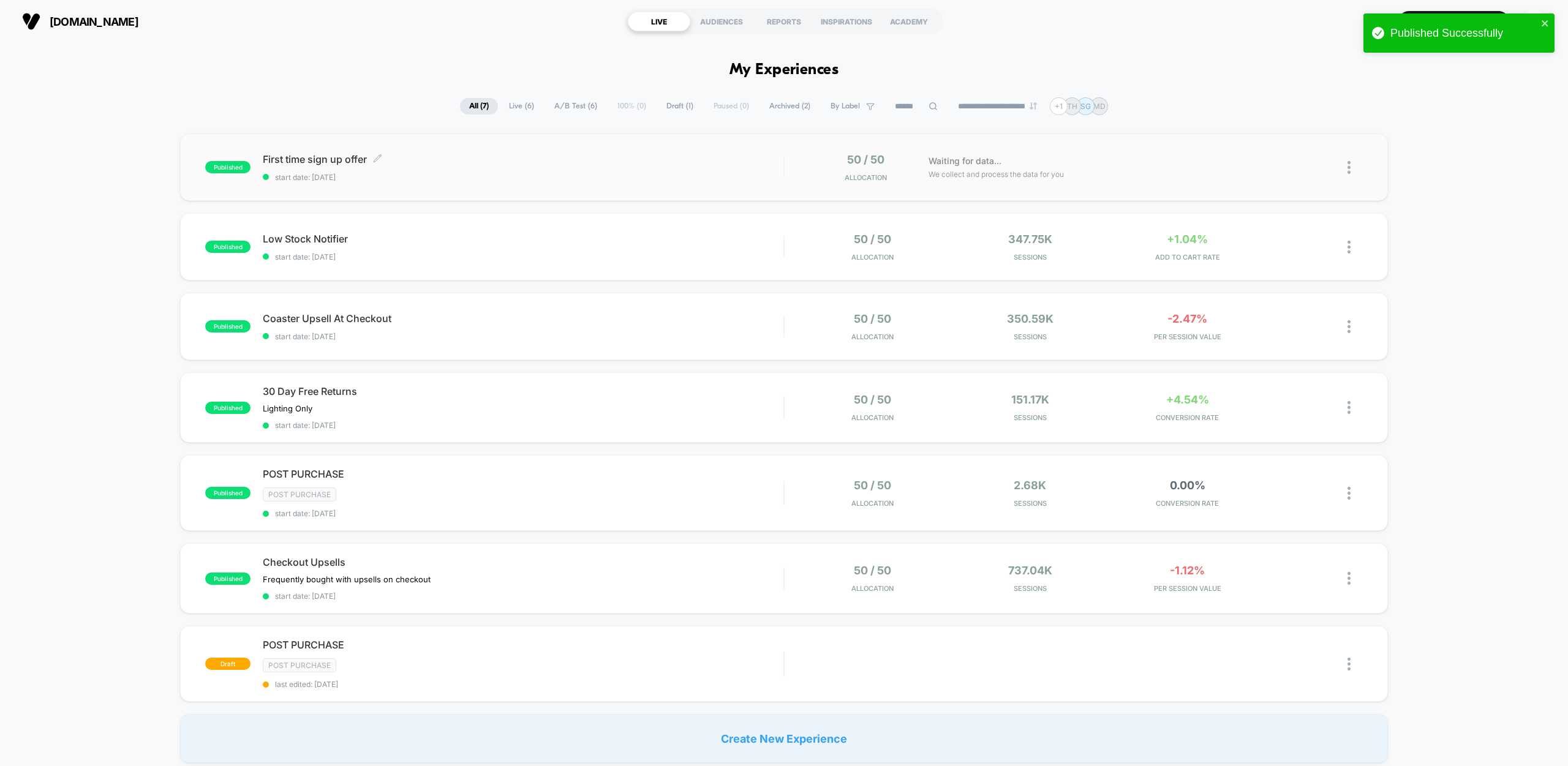
click at [462, 173] on span "start date: [DATE]" at bounding box center [523, 177] width 521 height 9
click at [1189, 332] on div "-2.47% PER SESSION VALUE" at bounding box center [1187, 327] width 151 height 29
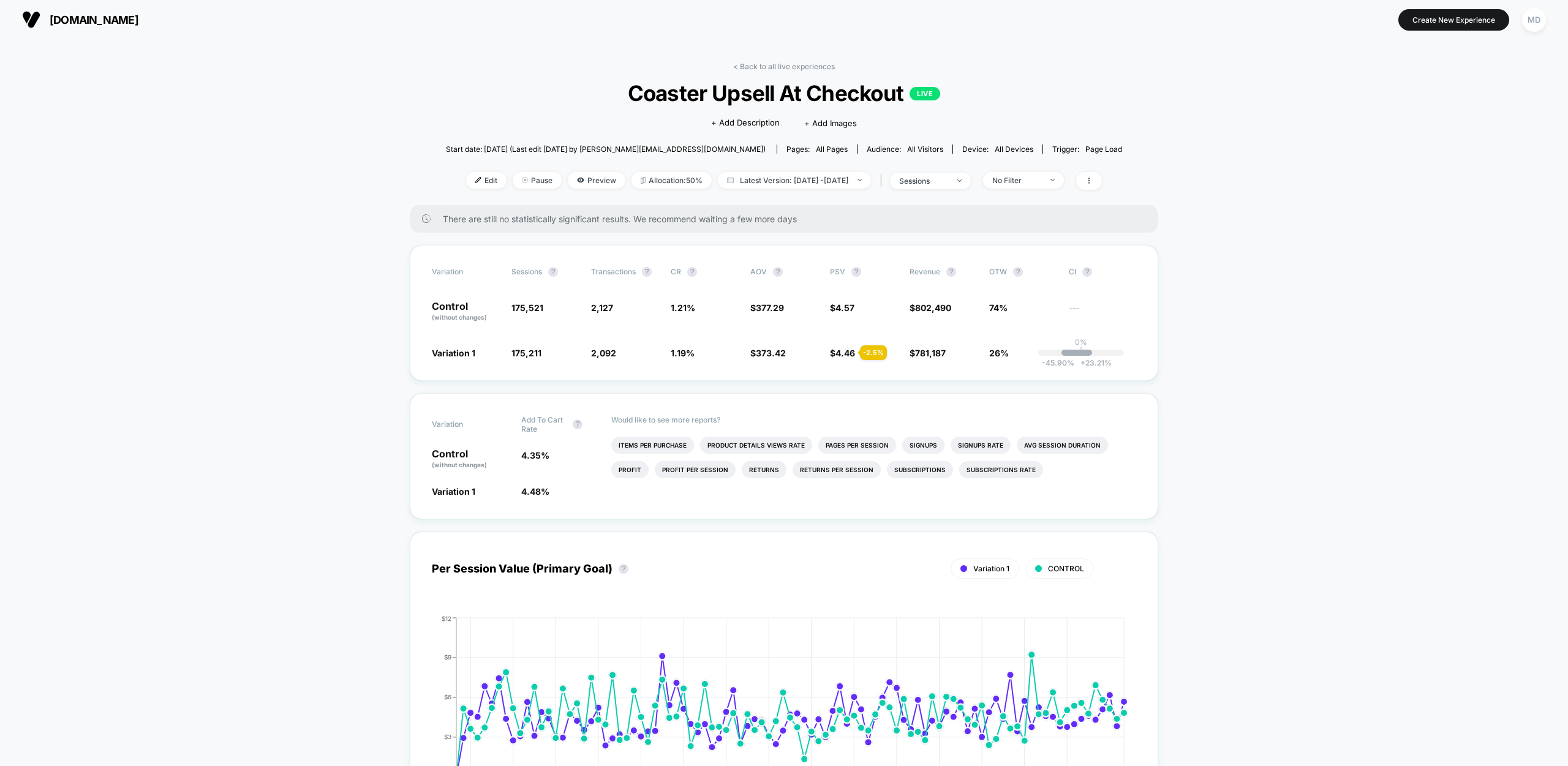
scroll to position [2, 0]
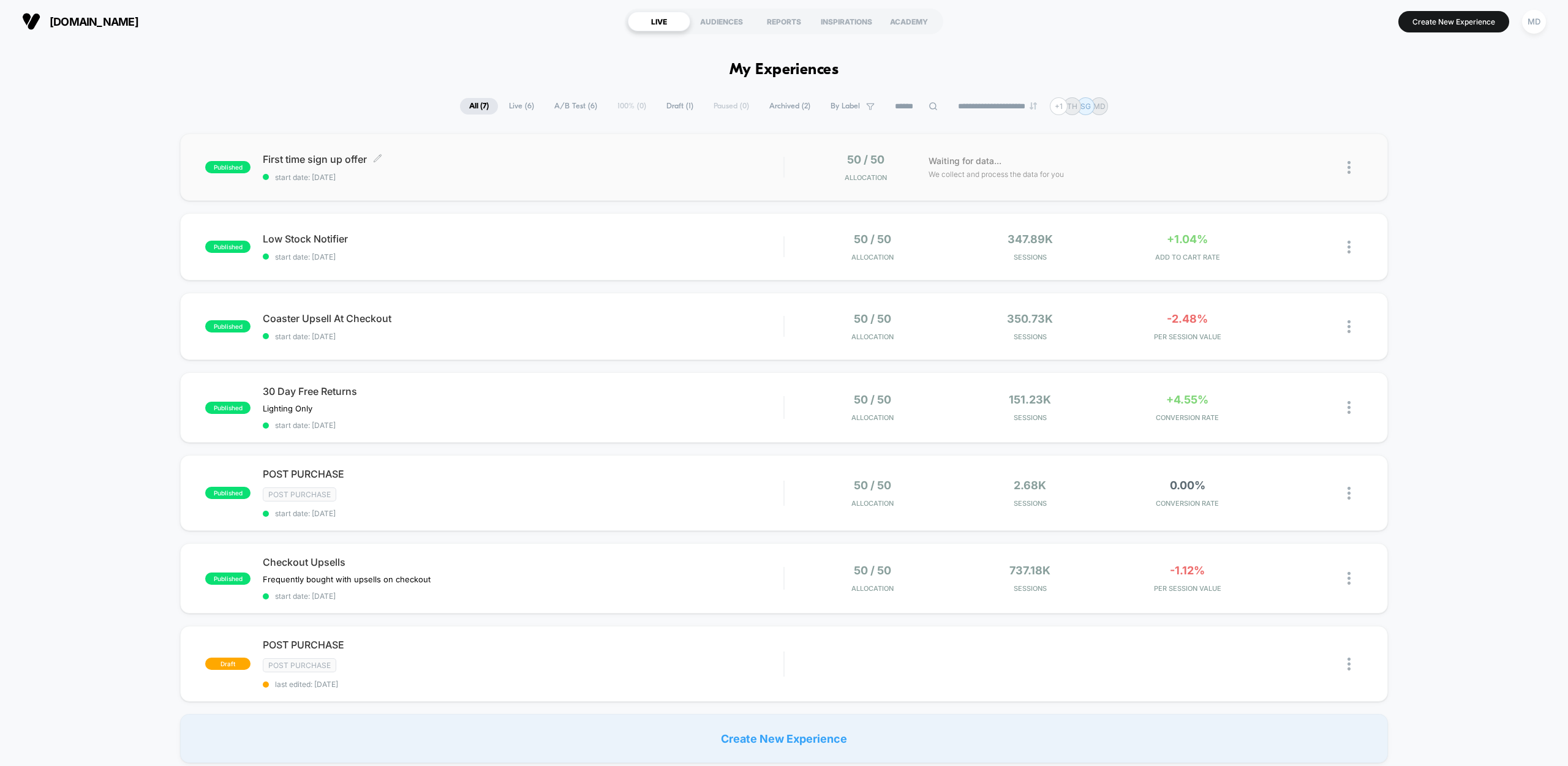
click at [705, 179] on span "start date: [DATE]" at bounding box center [523, 177] width 521 height 9
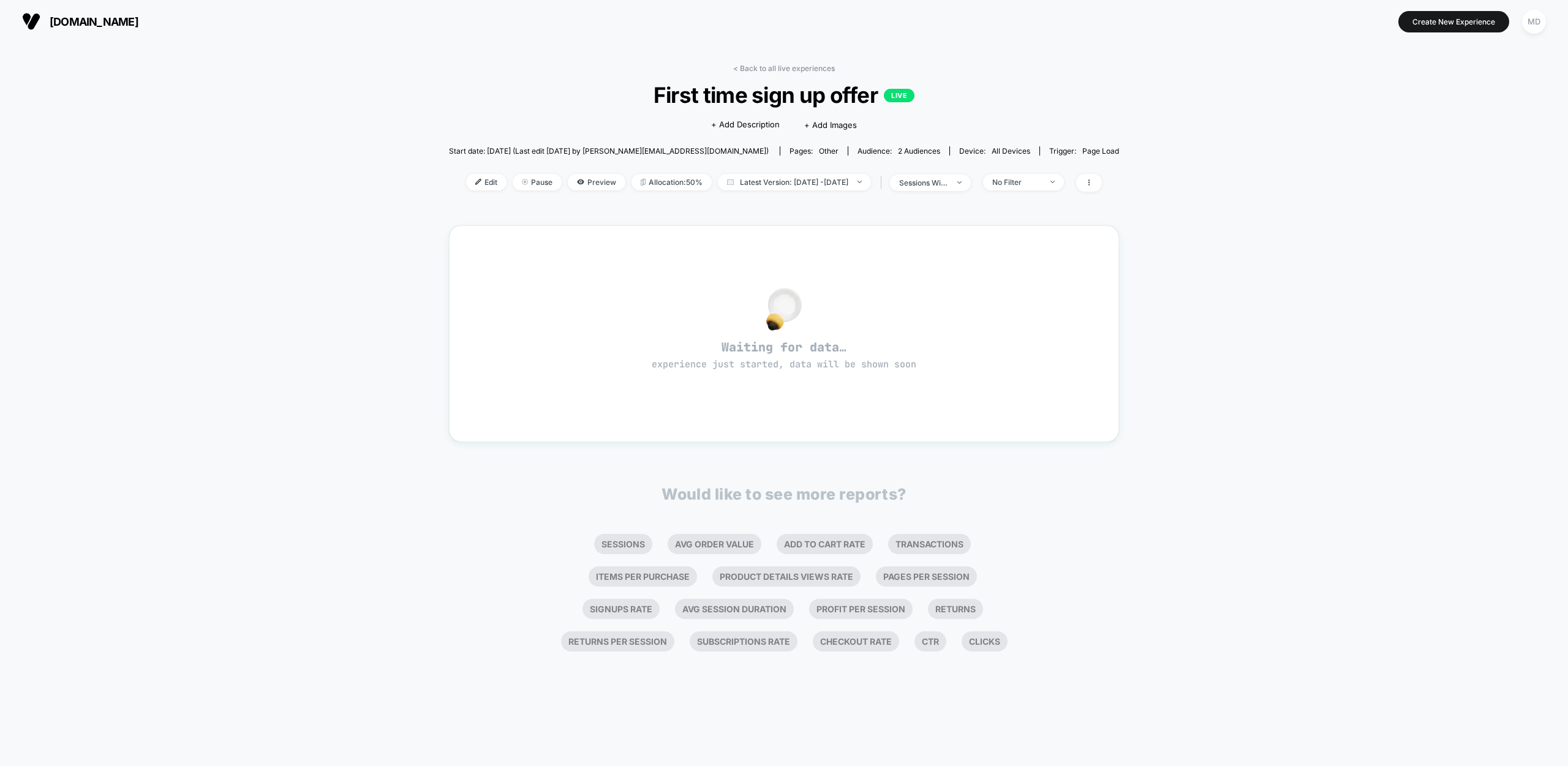
drag, startPoint x: 463, startPoint y: 182, endPoint x: 474, endPoint y: 184, distance: 11.2
click at [466, 182] on span "Edit" at bounding box center [486, 182] width 41 height 17
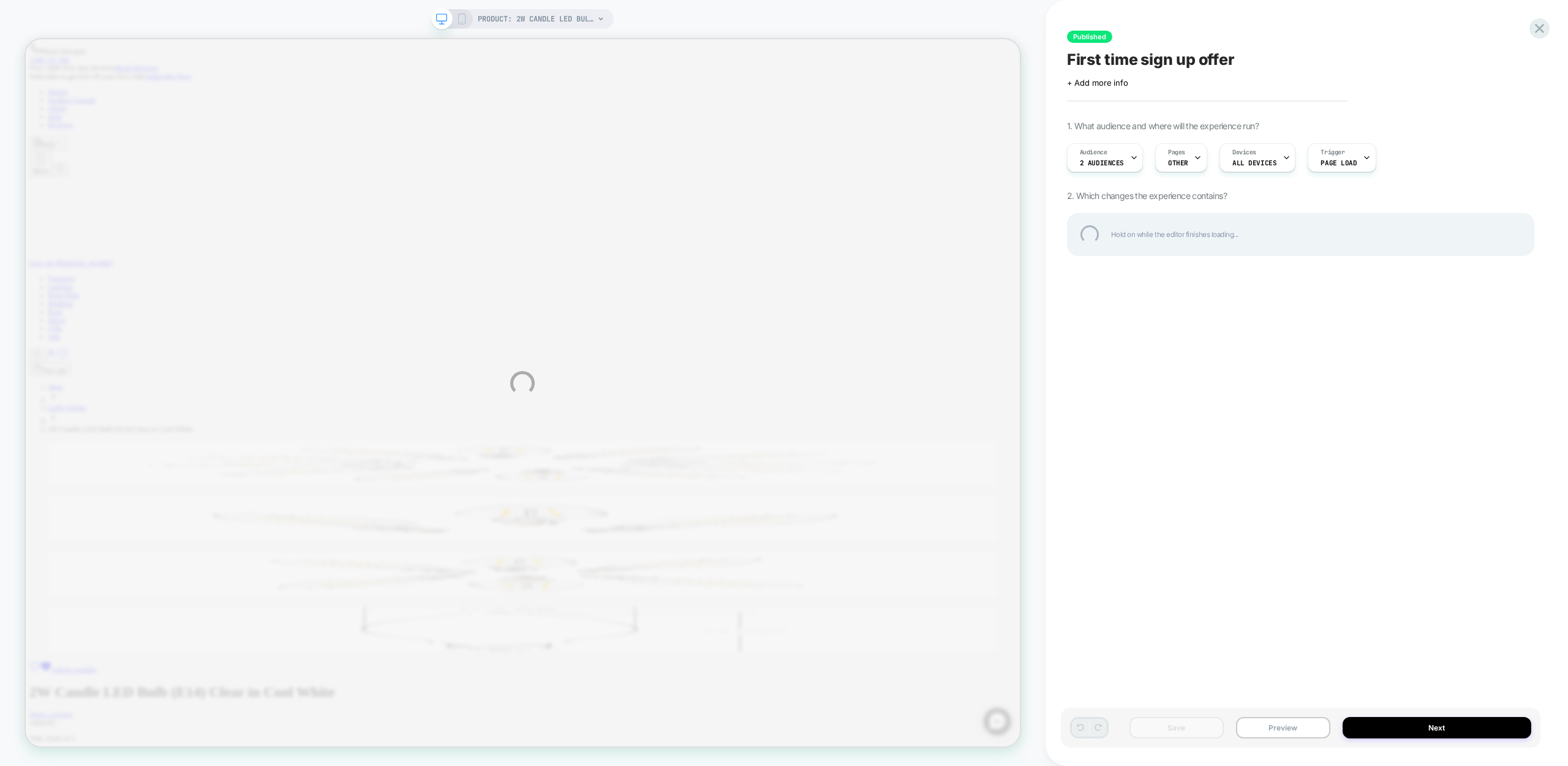
click at [1191, 158] on div "PRODUCT: 2W Candle LED Bulb (E14) Clear in Cool White [b35 candelabra globes] P…" at bounding box center [784, 383] width 1568 height 766
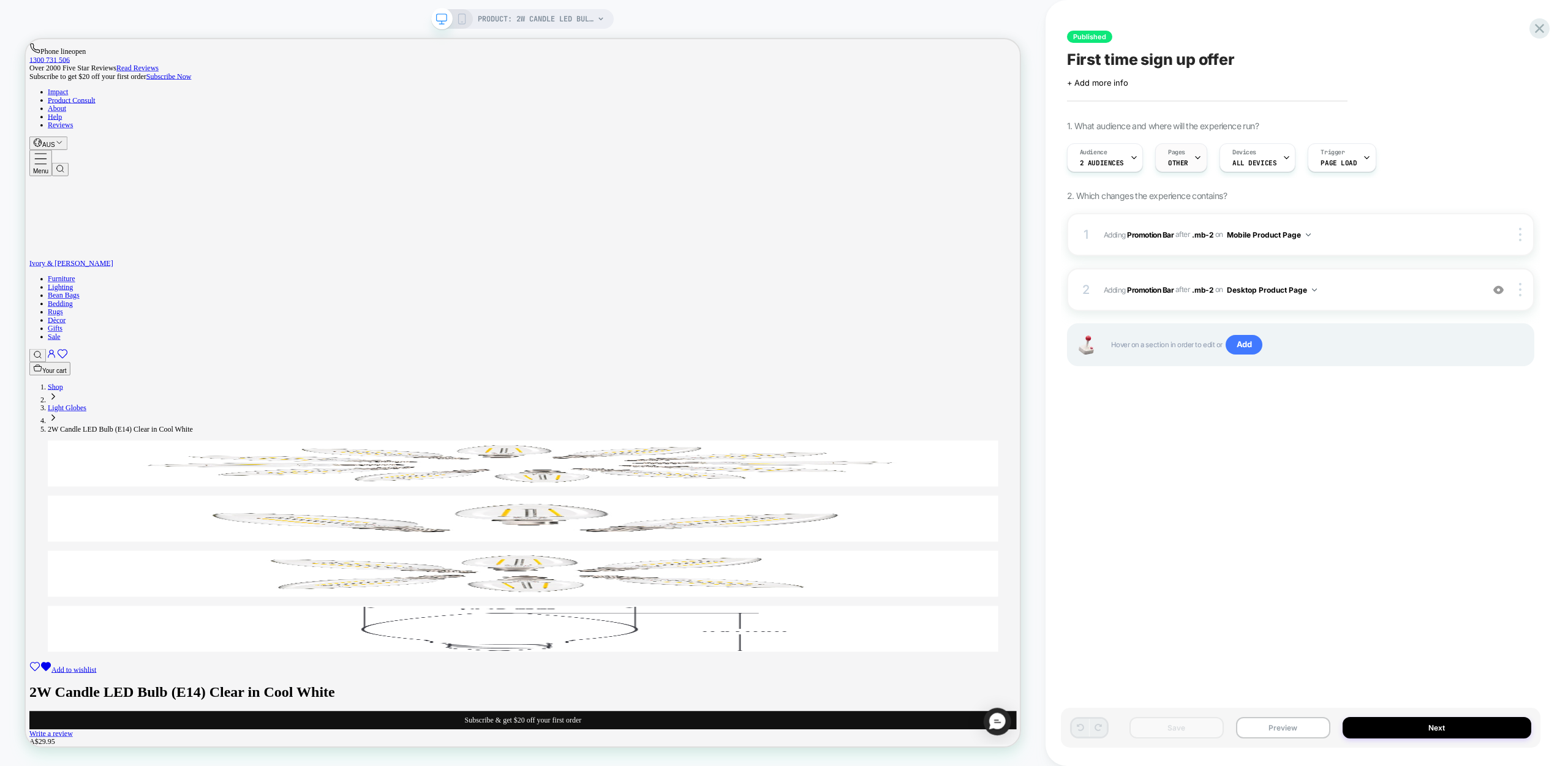
click at [1194, 161] on icon at bounding box center [1198, 158] width 8 height 8
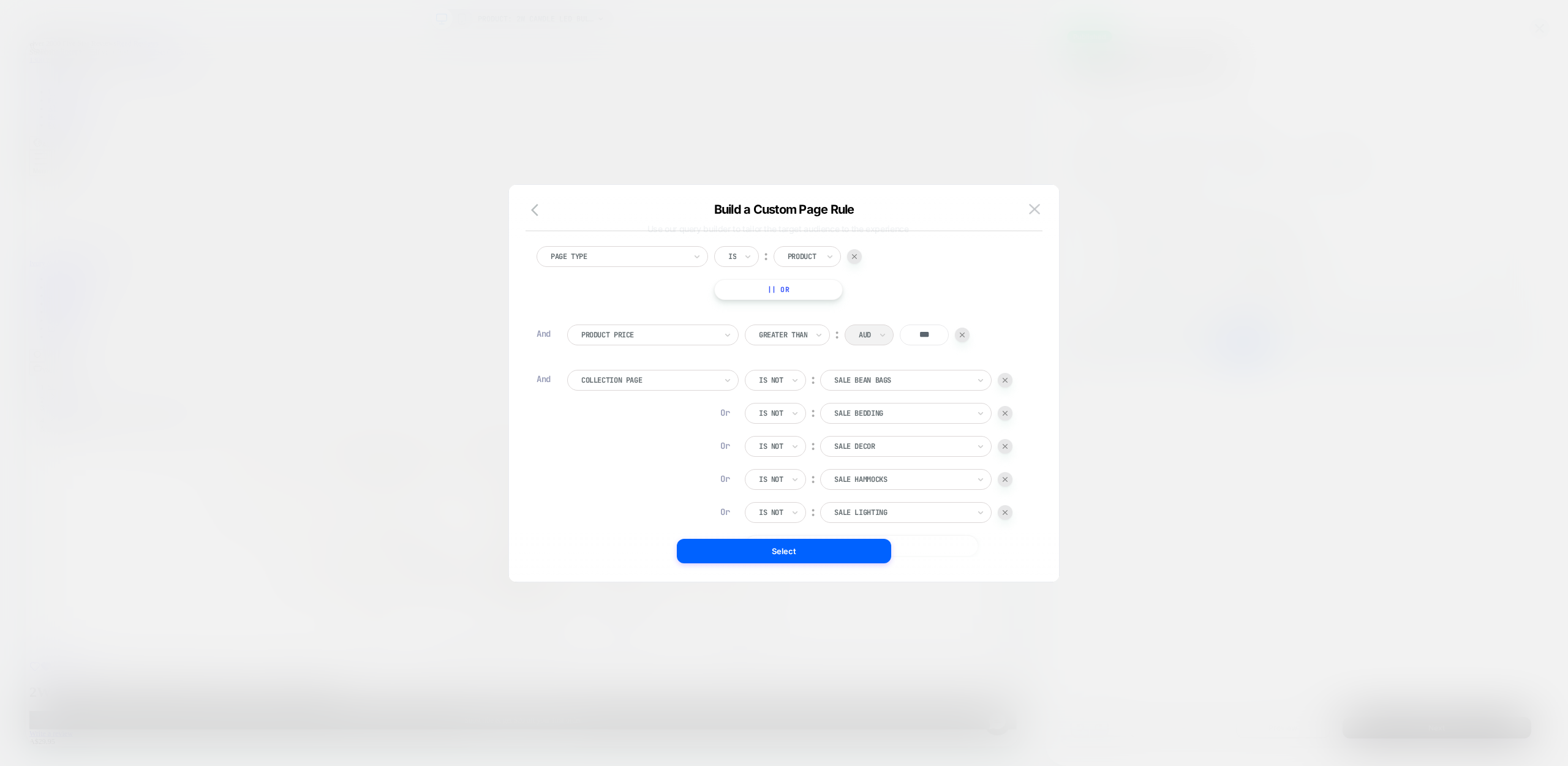
scroll to position [108, 0]
click at [1036, 207] on img at bounding box center [1034, 209] width 11 height 11
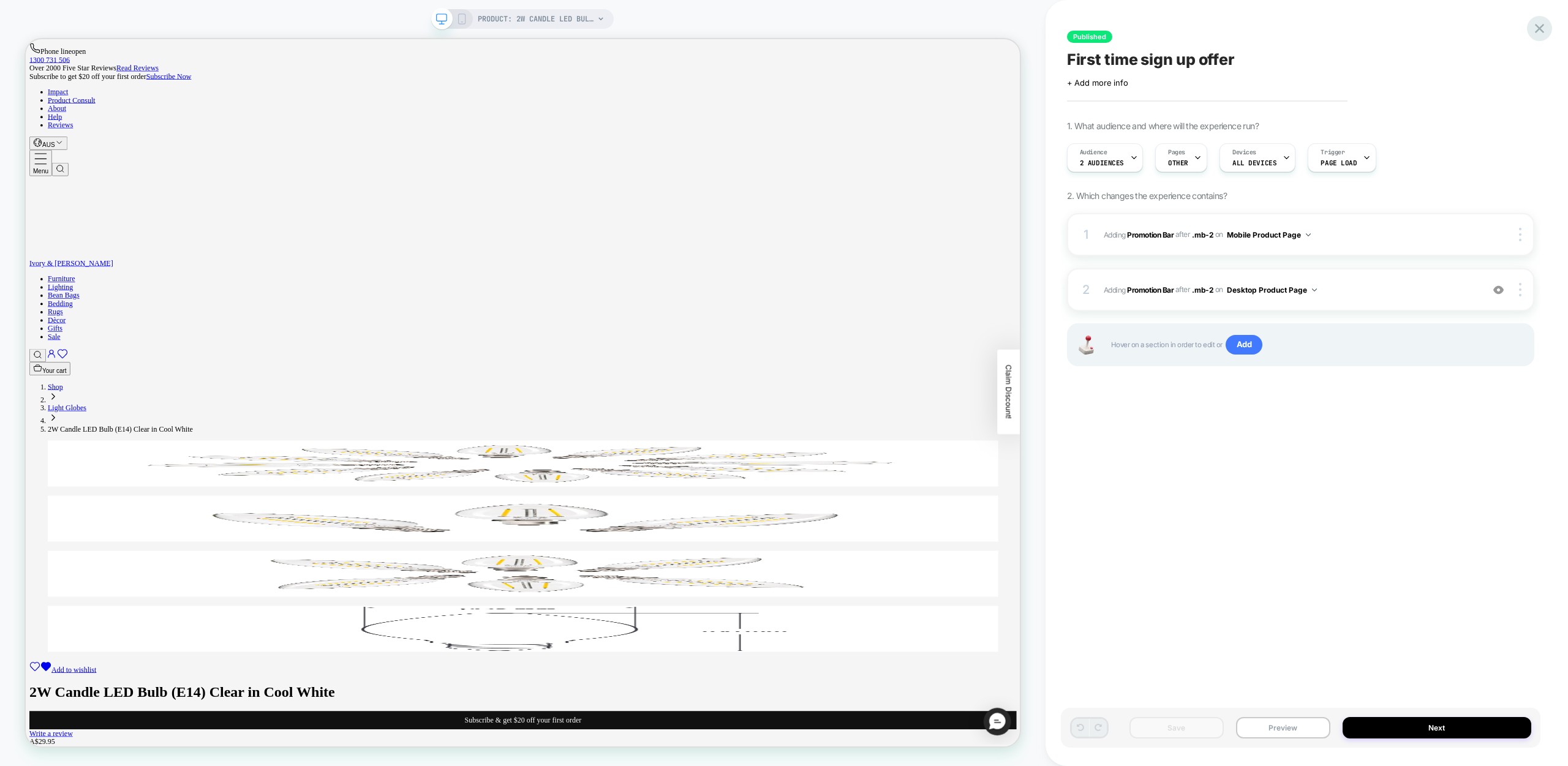
click at [1542, 35] on icon at bounding box center [1539, 29] width 17 height 17
